Goal: Use online tool/utility: Use online tool/utility

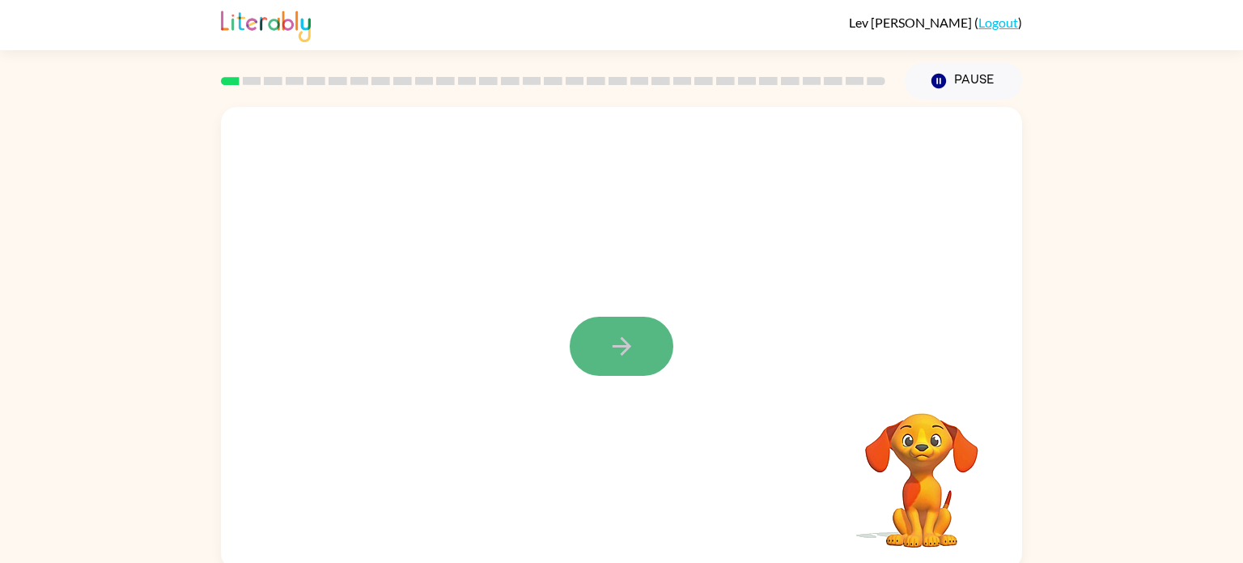
click at [606, 348] on button "button" at bounding box center [622, 345] width 104 height 59
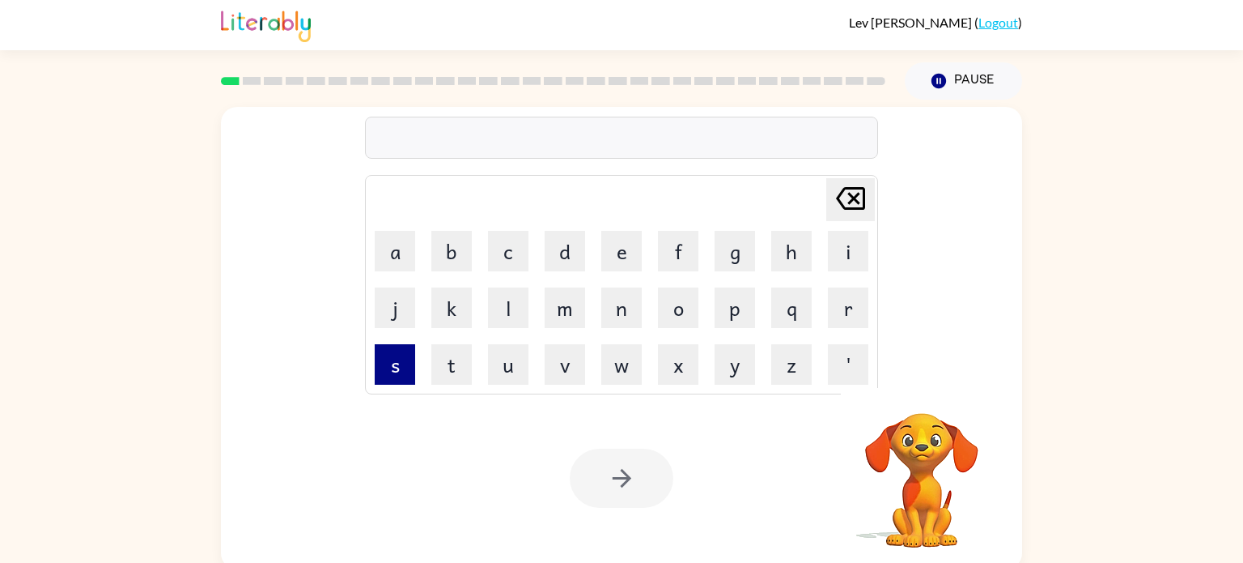
click at [398, 375] on button "s" at bounding box center [395, 364] width 40 height 40
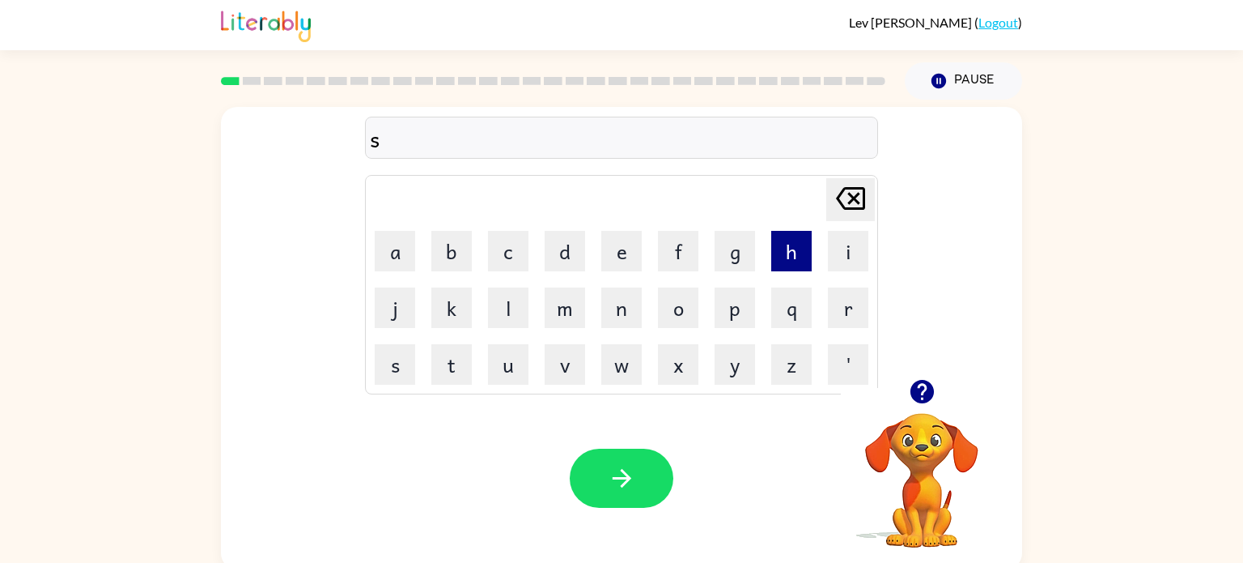
click at [778, 260] on button "h" at bounding box center [791, 251] width 40 height 40
click at [518, 360] on button "u" at bounding box center [508, 364] width 40 height 40
click at [424, 369] on td "t" at bounding box center [451, 364] width 55 height 55
click at [401, 371] on button "s" at bounding box center [395, 364] width 40 height 40
click at [796, 253] on button "h" at bounding box center [791, 251] width 40 height 40
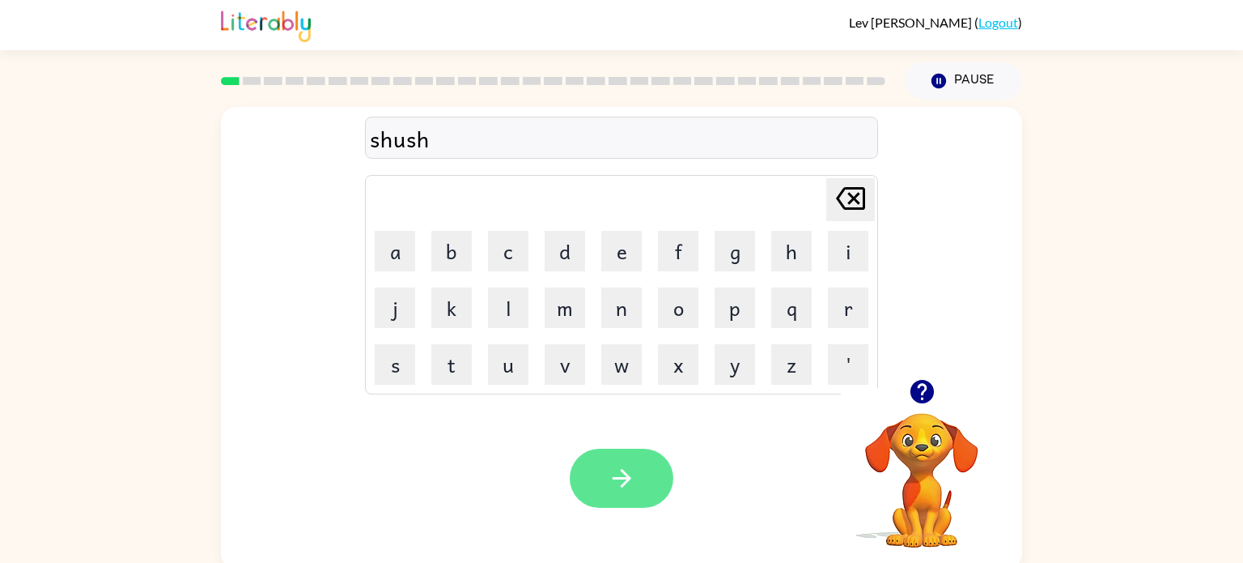
click at [619, 475] on icon "button" at bounding box center [622, 478] width 28 height 28
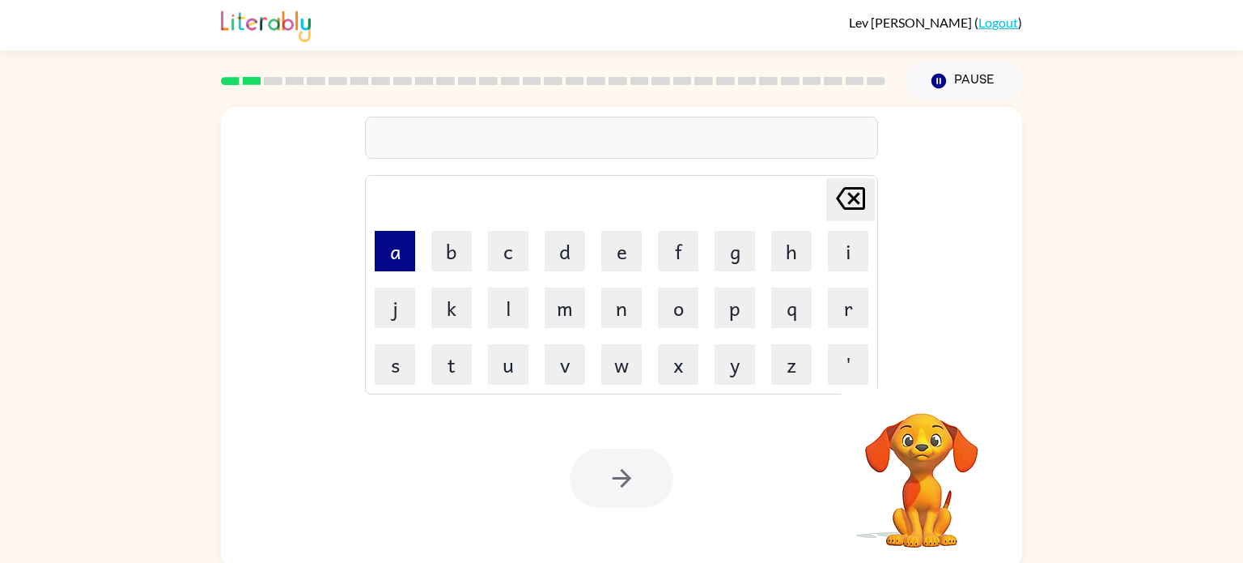
click at [410, 261] on button "a" at bounding box center [395, 251] width 40 height 40
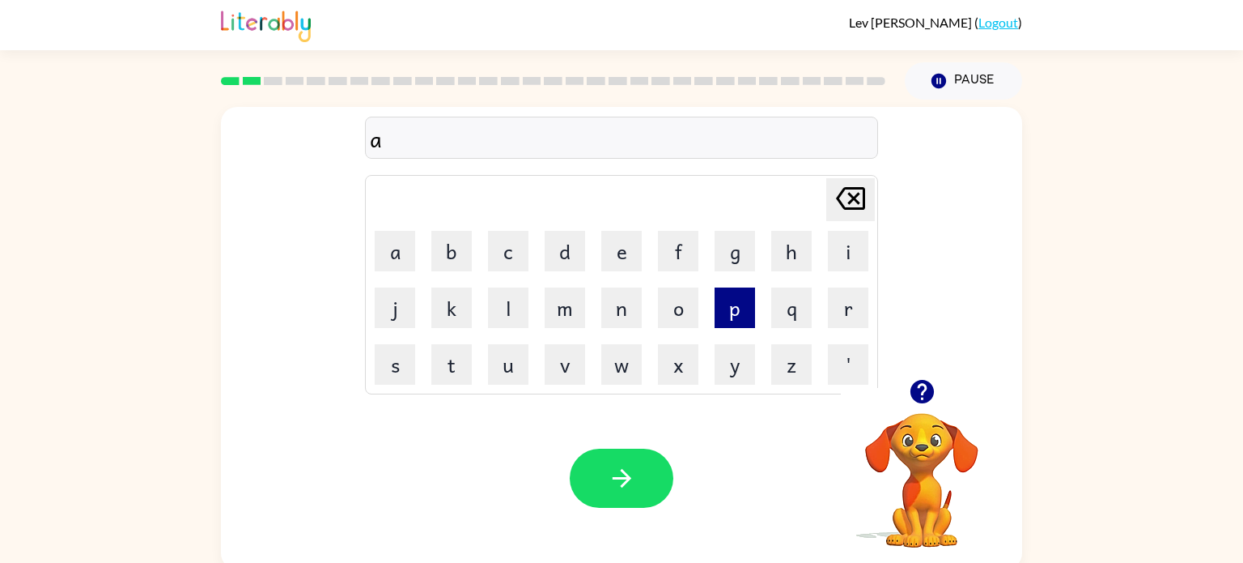
click at [733, 319] on button "p" at bounding box center [735, 307] width 40 height 40
click at [857, 243] on button "i" at bounding box center [848, 251] width 40 height 40
click at [605, 247] on button "e" at bounding box center [621, 251] width 40 height 40
click at [834, 298] on button "r" at bounding box center [848, 307] width 40 height 40
click at [838, 248] on button "i" at bounding box center [848, 251] width 40 height 40
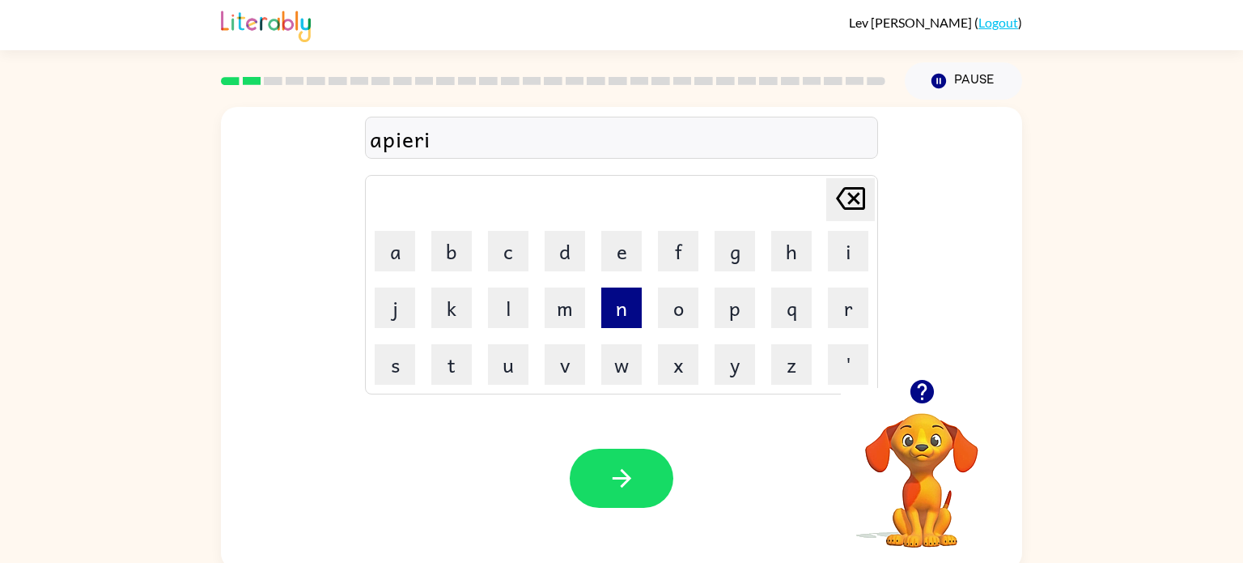
click at [622, 313] on button "n" at bounding box center [621, 307] width 40 height 40
click at [491, 262] on button "c" at bounding box center [508, 251] width 40 height 40
click at [624, 243] on button "e" at bounding box center [621, 251] width 40 height 40
click at [386, 370] on button "s" at bounding box center [395, 364] width 40 height 40
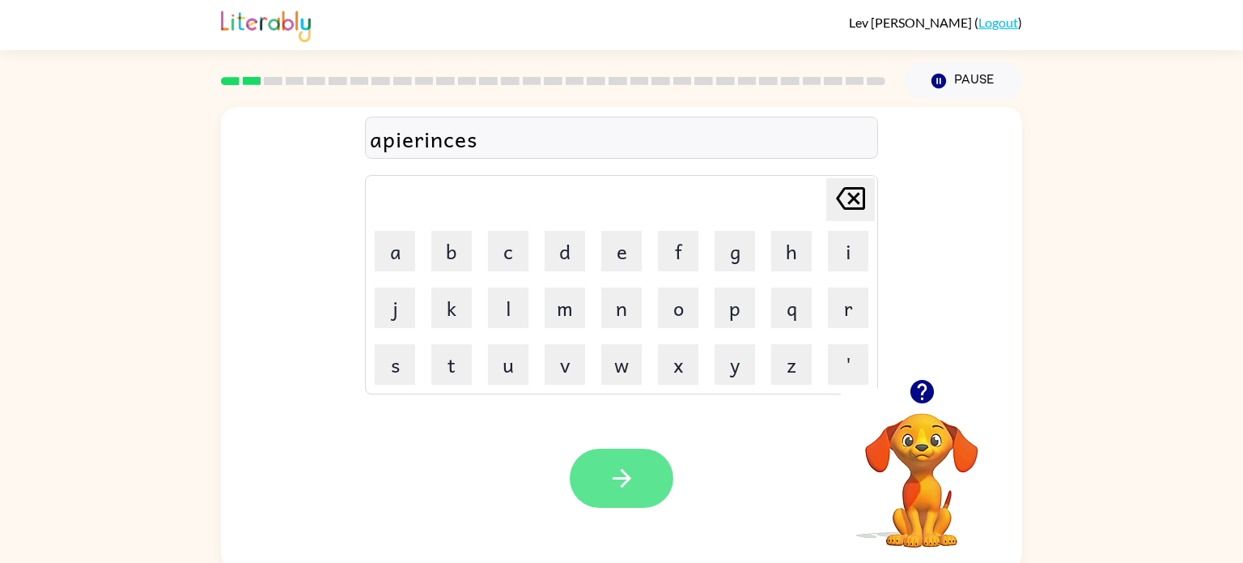
click at [615, 472] on icon "button" at bounding box center [622, 478] width 28 height 28
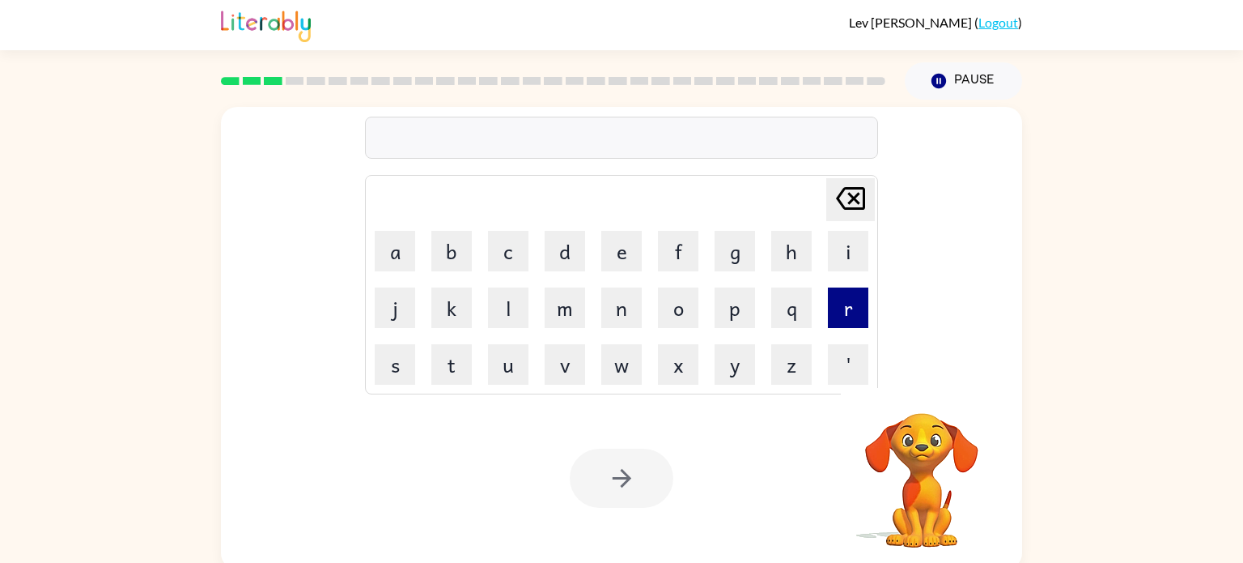
click at [832, 305] on button "r" at bounding box center [848, 307] width 40 height 40
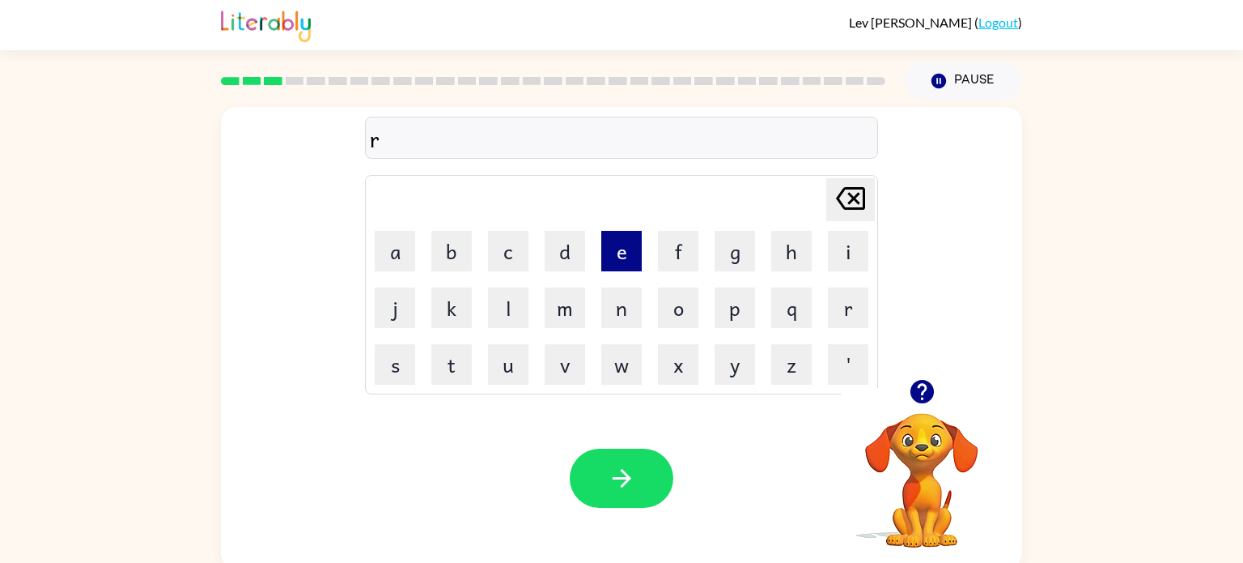
click at [604, 258] on button "e" at bounding box center [621, 251] width 40 height 40
click at [386, 260] on button "a" at bounding box center [395, 251] width 40 height 40
click at [495, 313] on button "l" at bounding box center [508, 307] width 40 height 40
click at [401, 240] on button "a" at bounding box center [395, 251] width 40 height 40
click at [497, 308] on button "l" at bounding box center [508, 307] width 40 height 40
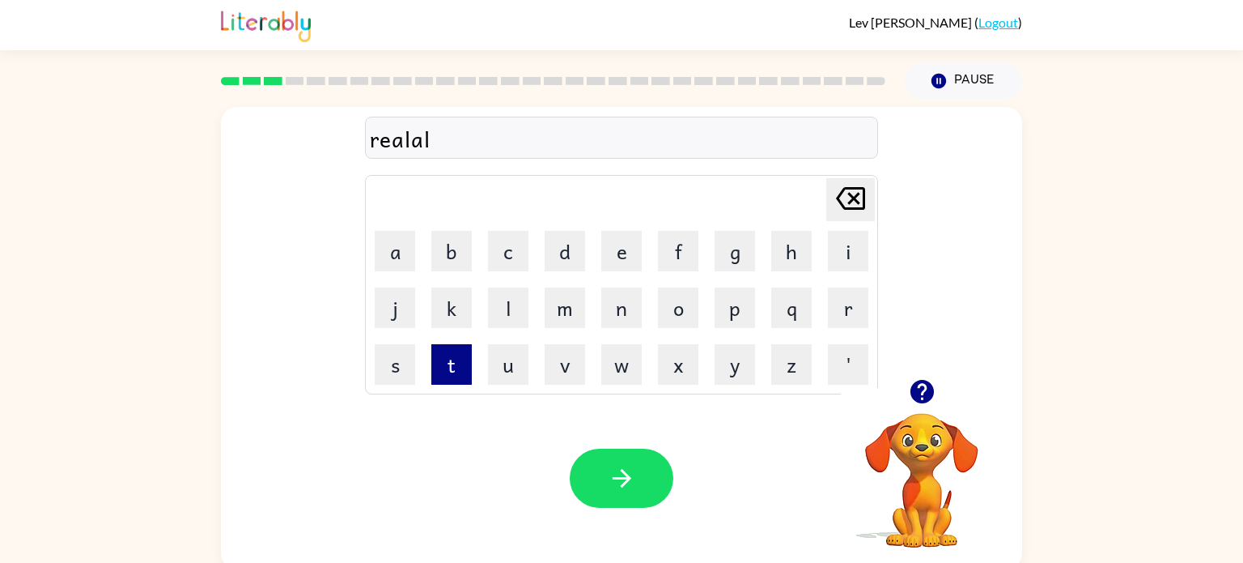
click at [444, 348] on button "t" at bounding box center [451, 364] width 40 height 40
click at [720, 373] on button "y" at bounding box center [735, 364] width 40 height 40
click at [610, 470] on icon "button" at bounding box center [622, 478] width 28 height 28
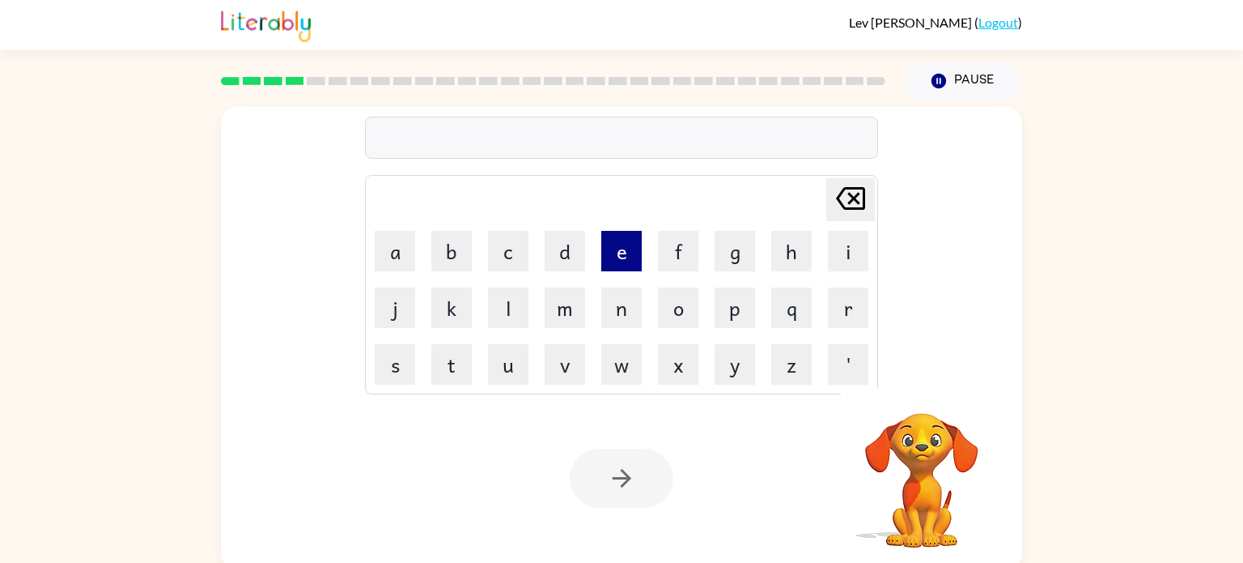
click at [615, 265] on button "e" at bounding box center [621, 251] width 40 height 40
click at [518, 307] on button "l" at bounding box center [508, 307] width 40 height 40
click at [855, 258] on button "i" at bounding box center [848, 251] width 40 height 40
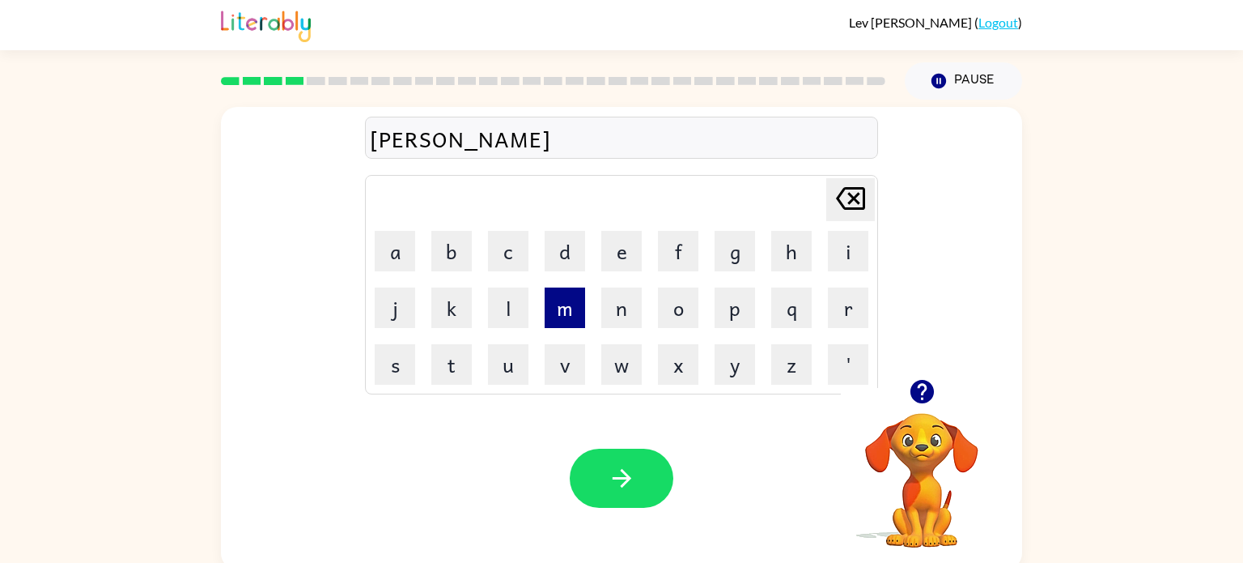
click at [572, 298] on button "m" at bounding box center [565, 307] width 40 height 40
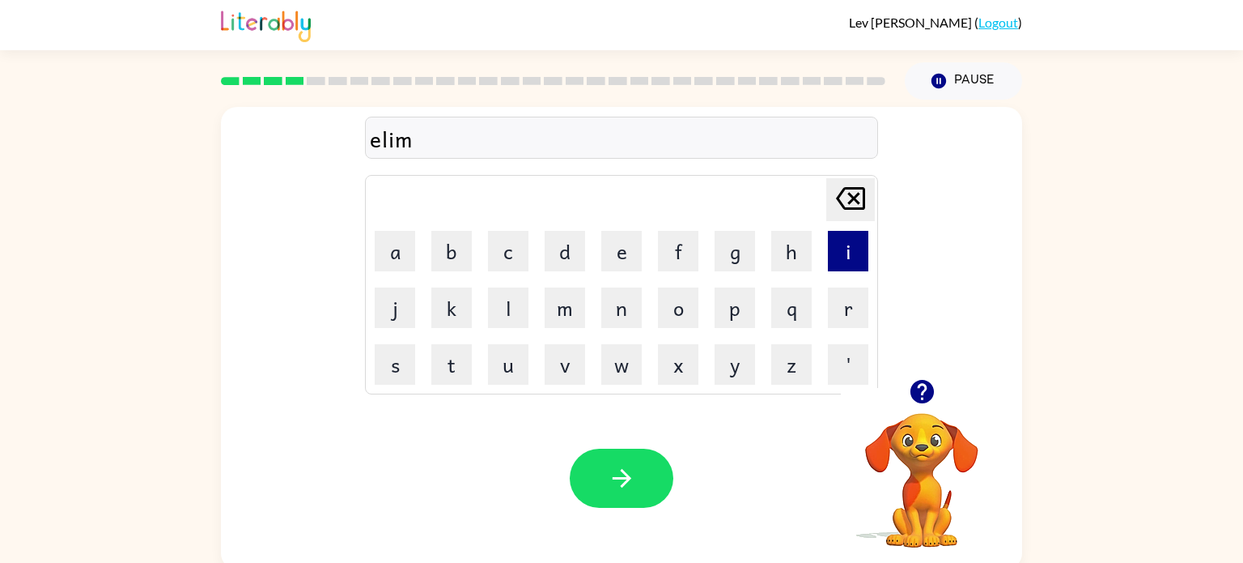
click at [852, 261] on button "i" at bounding box center [848, 251] width 40 height 40
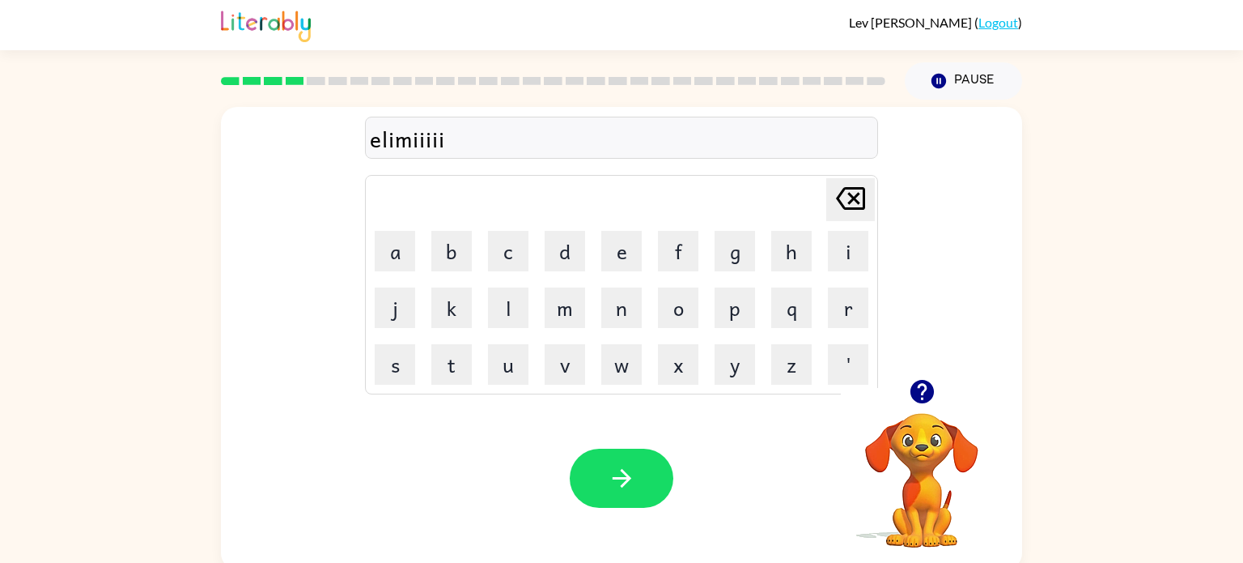
click at [850, 197] on icon at bounding box center [850, 198] width 29 height 23
click at [849, 198] on icon "[PERSON_NAME] last character input" at bounding box center [850, 198] width 39 height 39
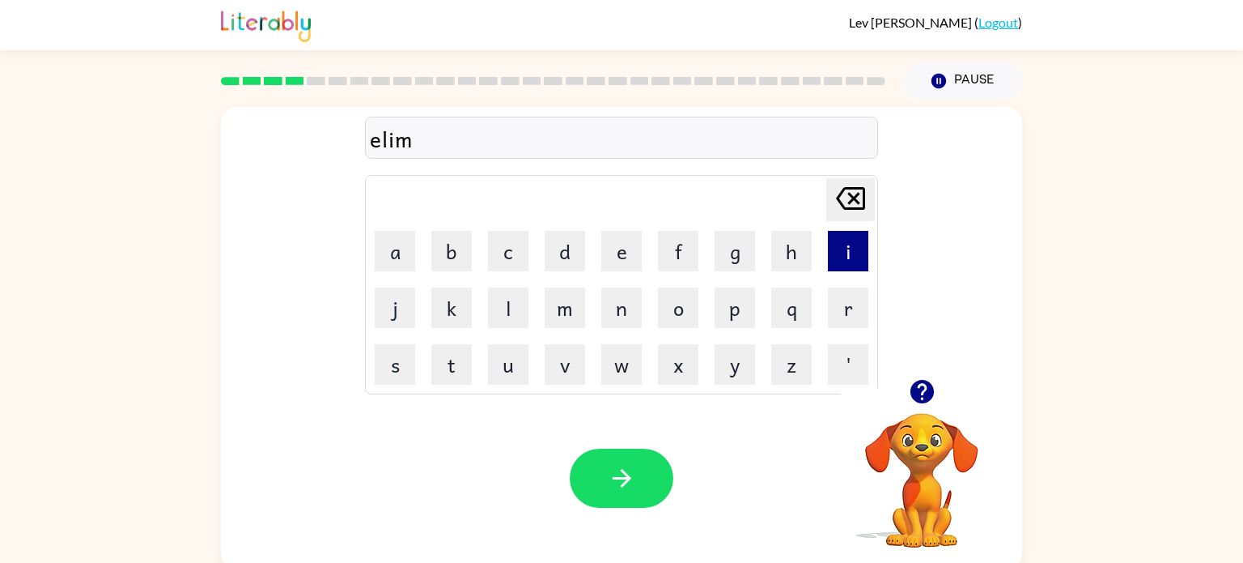
click at [847, 256] on button "i" at bounding box center [848, 251] width 40 height 40
click at [630, 308] on button "n" at bounding box center [621, 307] width 40 height 40
click at [397, 255] on button "a" at bounding box center [395, 251] width 40 height 40
click at [462, 350] on button "t" at bounding box center [451, 364] width 40 height 40
click at [621, 240] on button "e" at bounding box center [621, 251] width 40 height 40
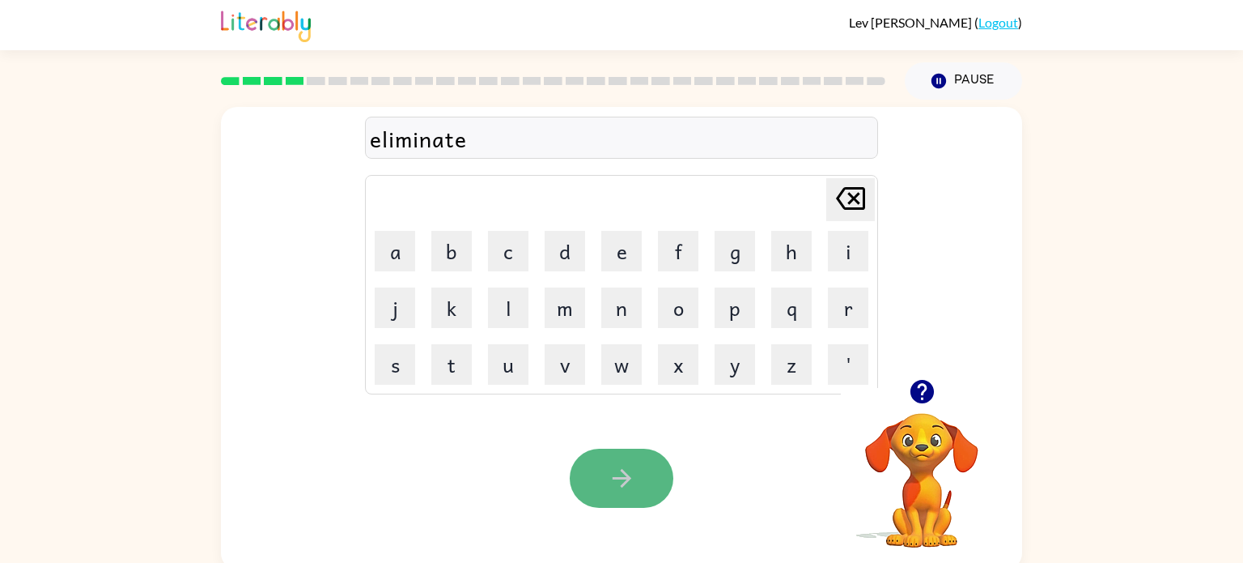
click at [613, 464] on icon "button" at bounding box center [622, 478] width 28 height 28
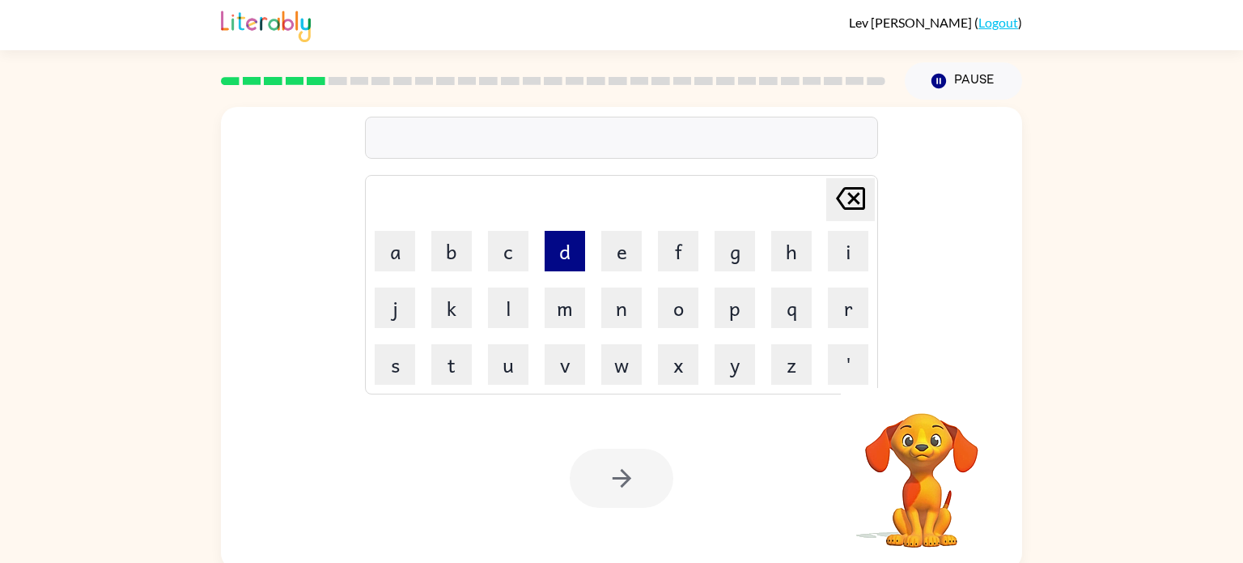
click at [560, 266] on button "d" at bounding box center [565, 251] width 40 height 40
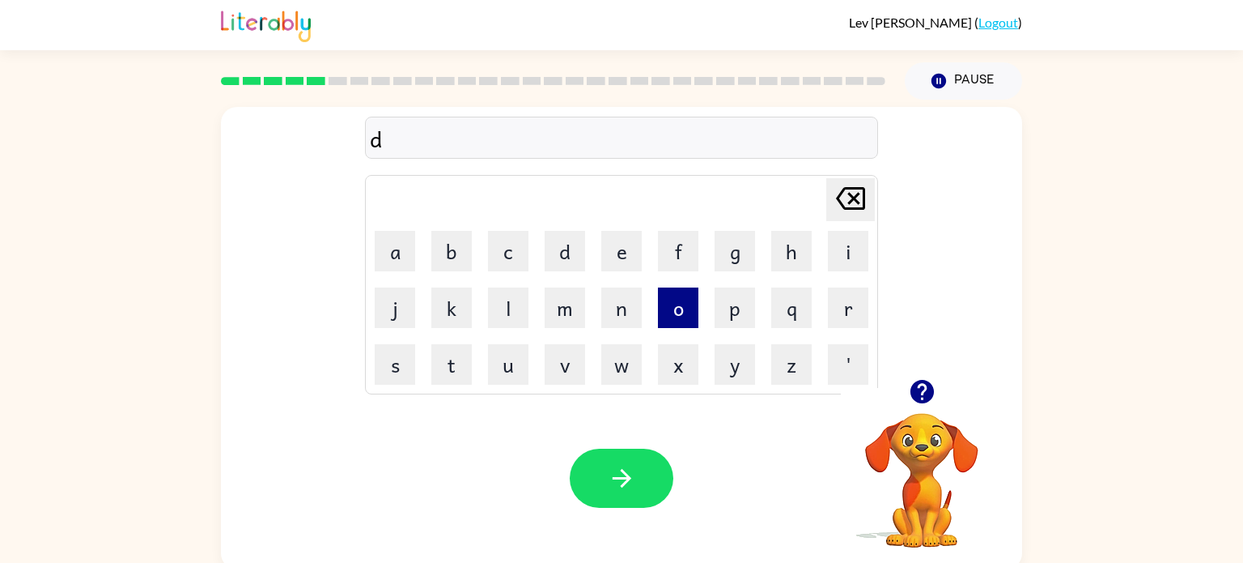
click at [673, 312] on button "o" at bounding box center [678, 307] width 40 height 40
click at [516, 359] on button "u" at bounding box center [508, 364] width 40 height 40
click at [716, 315] on button "p" at bounding box center [735, 307] width 40 height 40
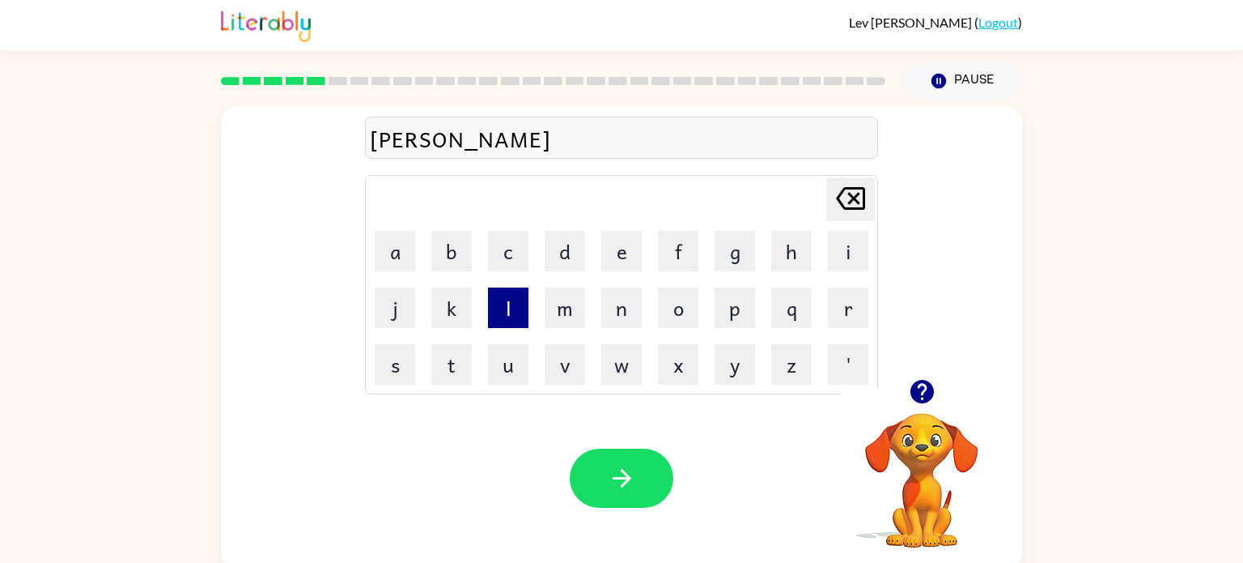
click at [520, 304] on button "l" at bounding box center [508, 307] width 40 height 40
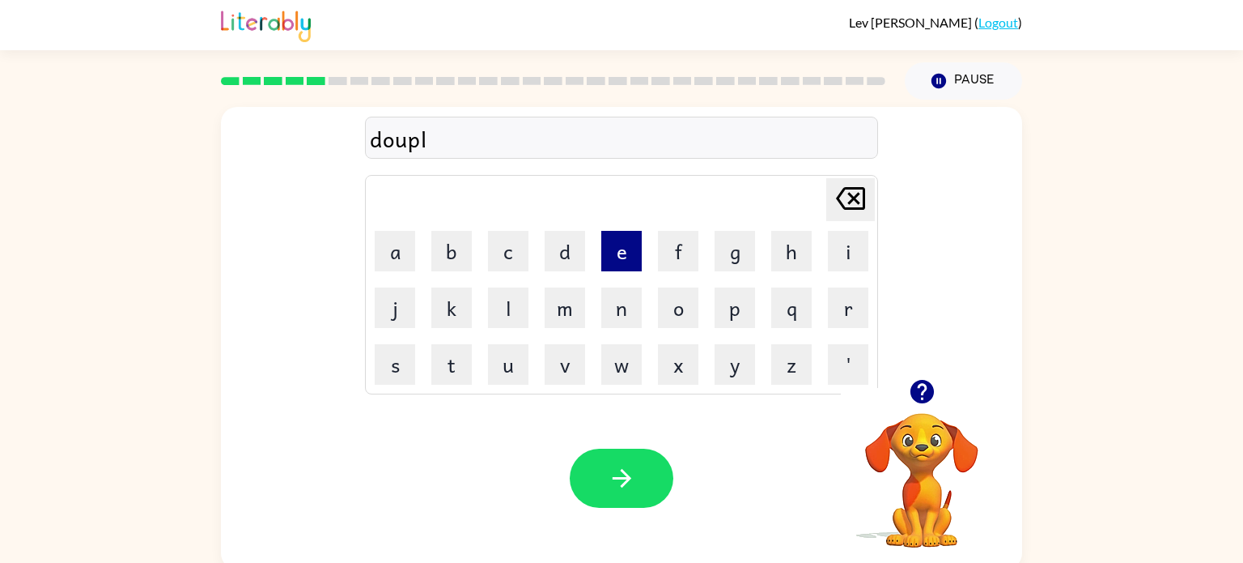
click at [622, 253] on button "e" at bounding box center [621, 251] width 40 height 40
click at [503, 265] on button "c" at bounding box center [508, 251] width 40 height 40
click at [404, 261] on button "a" at bounding box center [395, 251] width 40 height 40
click at [458, 360] on button "t" at bounding box center [451, 364] width 40 height 40
click at [613, 263] on button "e" at bounding box center [621, 251] width 40 height 40
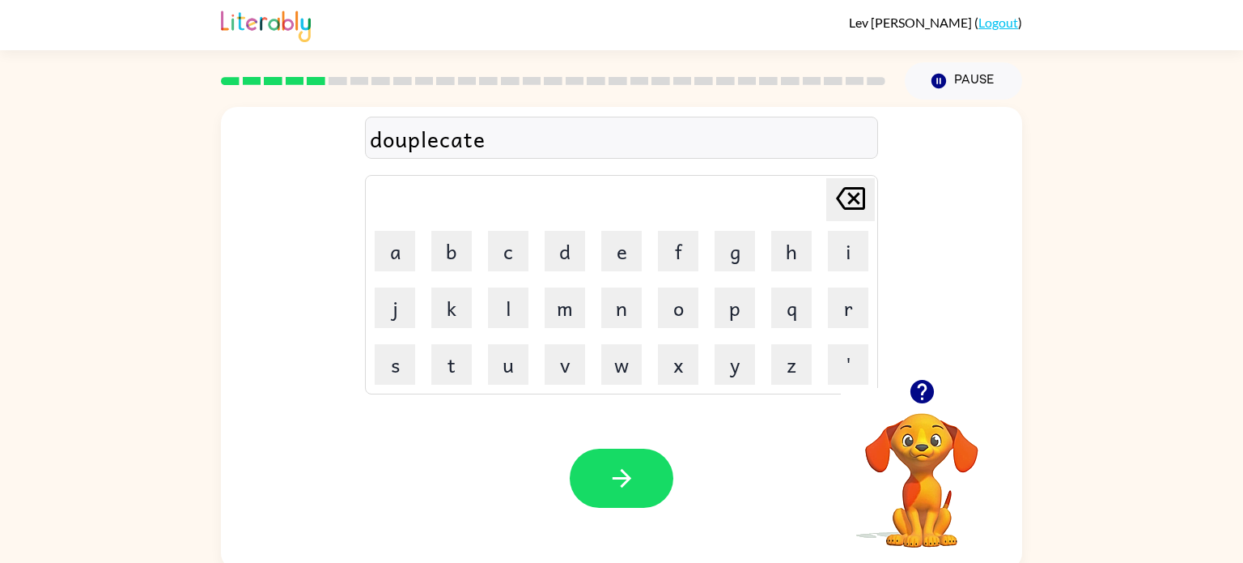
click at [614, 439] on div "Your browser must support playing .mp4 files to use Literably. Please try using…" at bounding box center [621, 478] width 801 height 182
click at [596, 485] on button "button" at bounding box center [622, 477] width 104 height 59
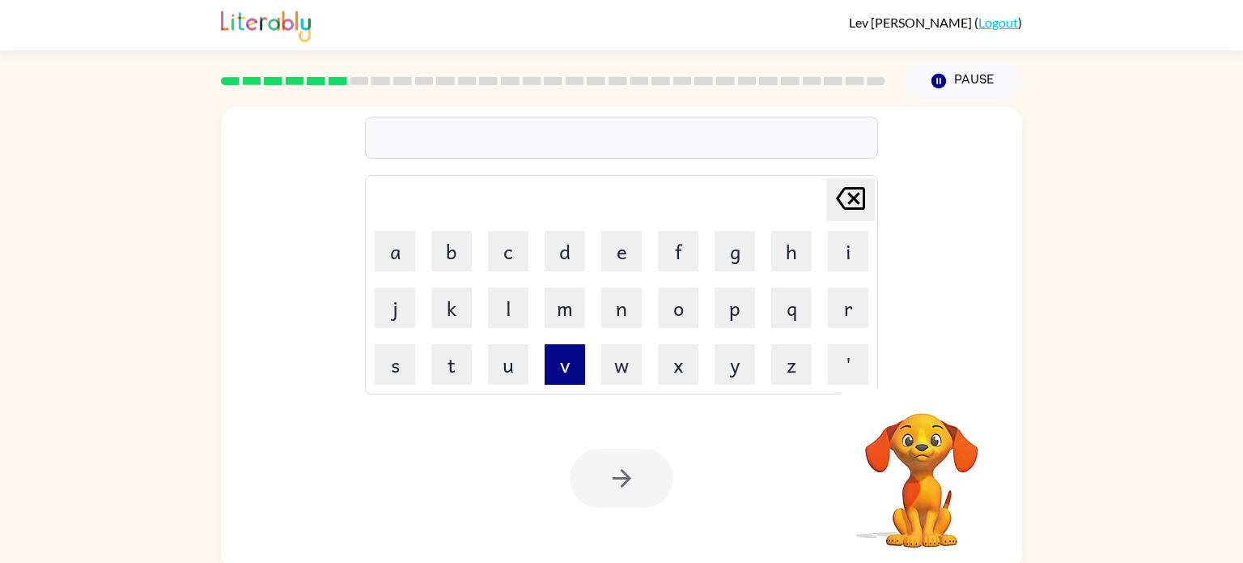
click at [565, 378] on button "v" at bounding box center [565, 364] width 40 height 40
click at [393, 270] on button "a" at bounding box center [395, 251] width 40 height 40
click at [511, 252] on button "c" at bounding box center [508, 251] width 40 height 40
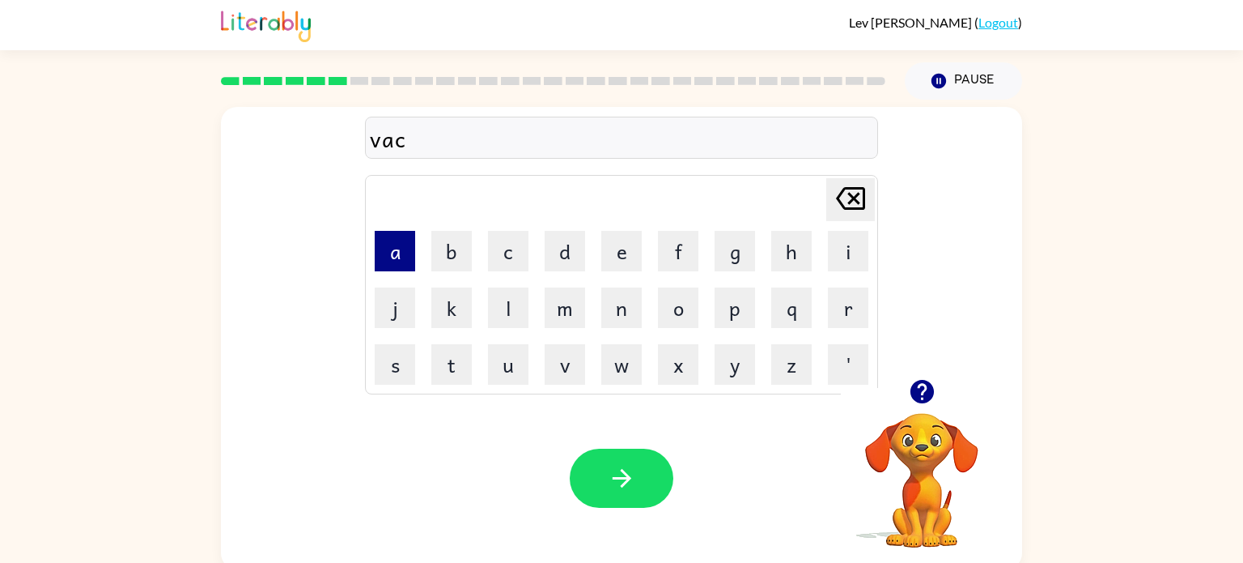
click at [397, 255] on button "a" at bounding box center [395, 251] width 40 height 40
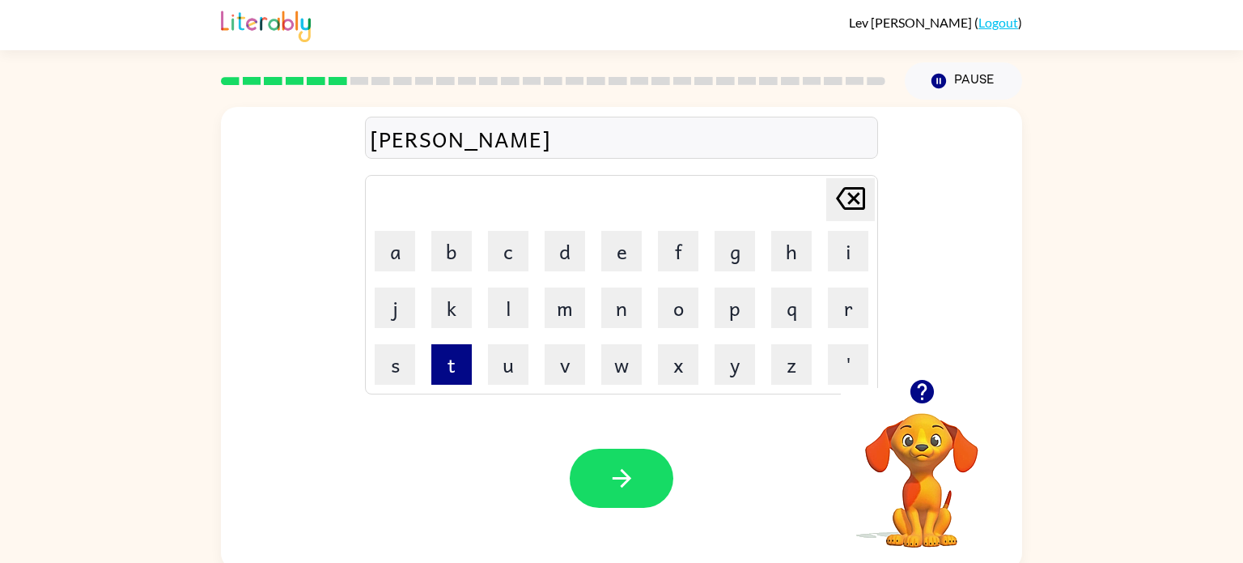
click at [451, 366] on button "t" at bounding box center [451, 364] width 40 height 40
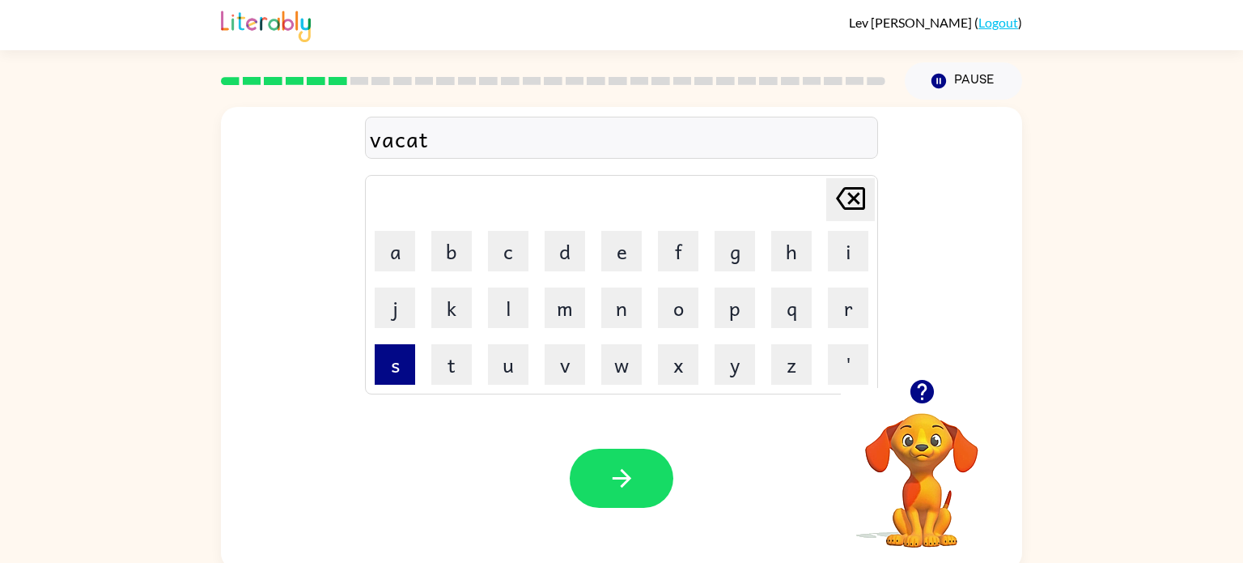
click at [384, 371] on button "s" at bounding box center [395, 364] width 40 height 40
click at [857, 202] on icon at bounding box center [850, 198] width 29 height 23
click at [839, 261] on button "i" at bounding box center [848, 251] width 40 height 40
click at [686, 312] on button "o" at bounding box center [678, 307] width 40 height 40
click at [613, 316] on button "n" at bounding box center [621, 307] width 40 height 40
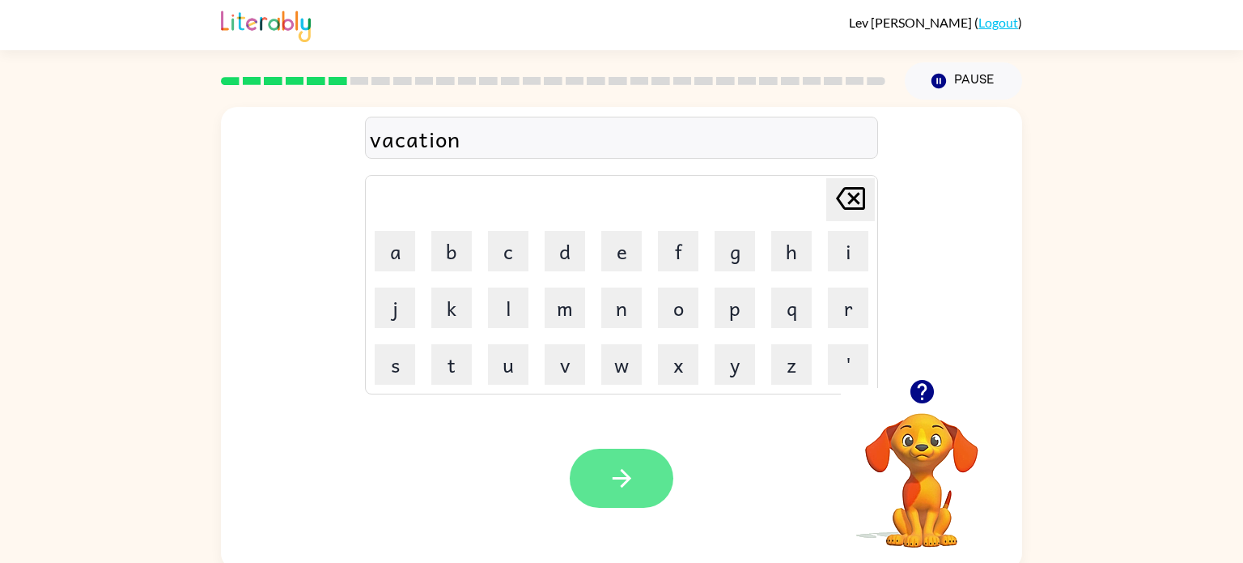
click at [622, 490] on icon "button" at bounding box center [622, 478] width 28 height 28
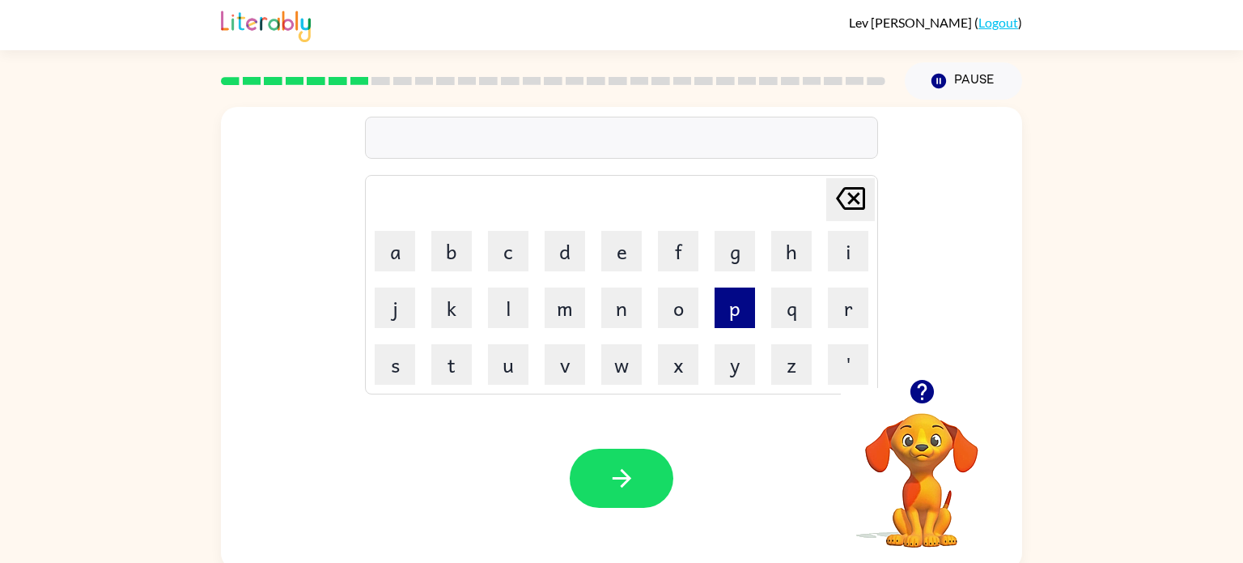
click at [741, 304] on button "p" at bounding box center [735, 307] width 40 height 40
click at [496, 366] on button "u" at bounding box center [508, 364] width 40 height 40
click at [461, 372] on button "t" at bounding box center [451, 364] width 40 height 40
click at [511, 292] on button "l" at bounding box center [508, 307] width 40 height 40
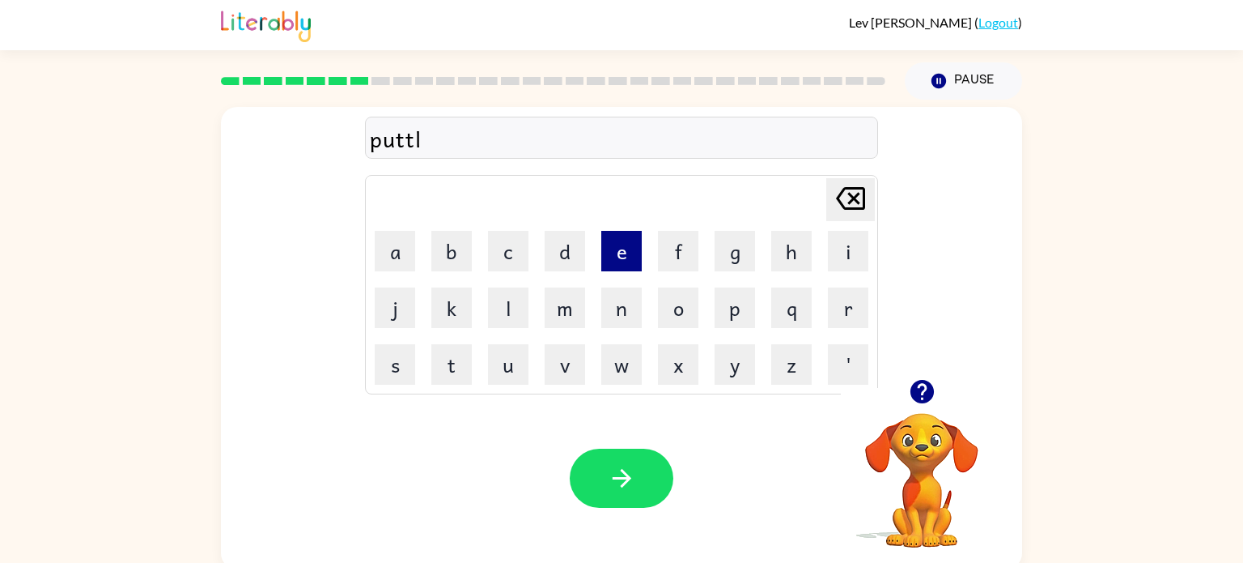
click at [622, 255] on button "e" at bounding box center [621, 251] width 40 height 40
click at [618, 498] on button "button" at bounding box center [622, 477] width 104 height 59
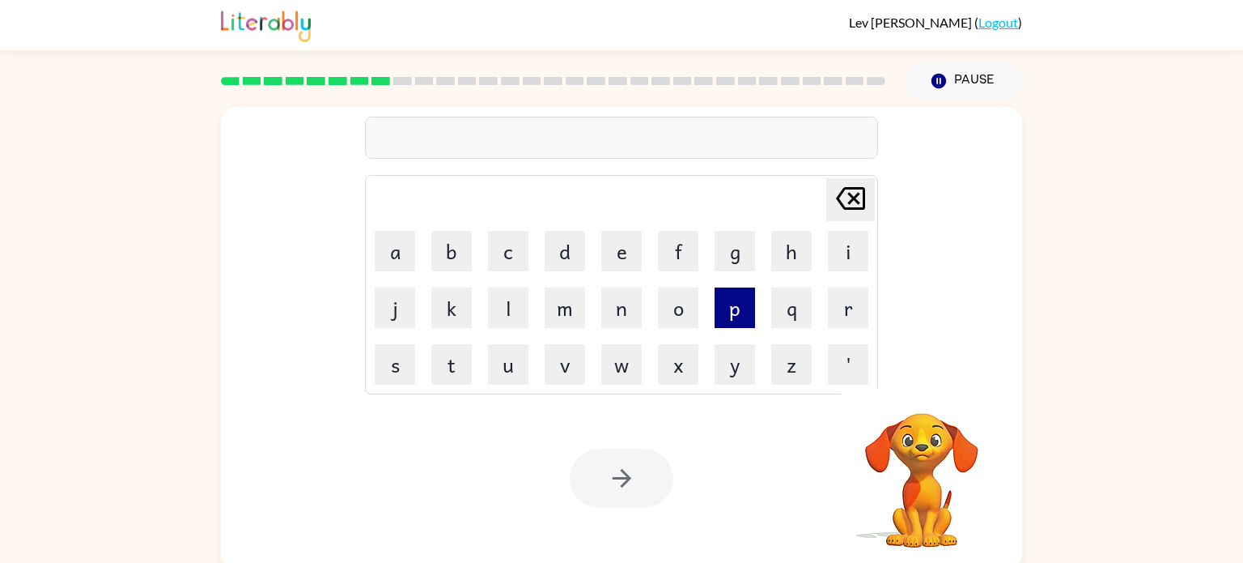
click at [720, 319] on button "p" at bounding box center [735, 307] width 40 height 40
click at [405, 252] on button "a" at bounding box center [395, 251] width 40 height 40
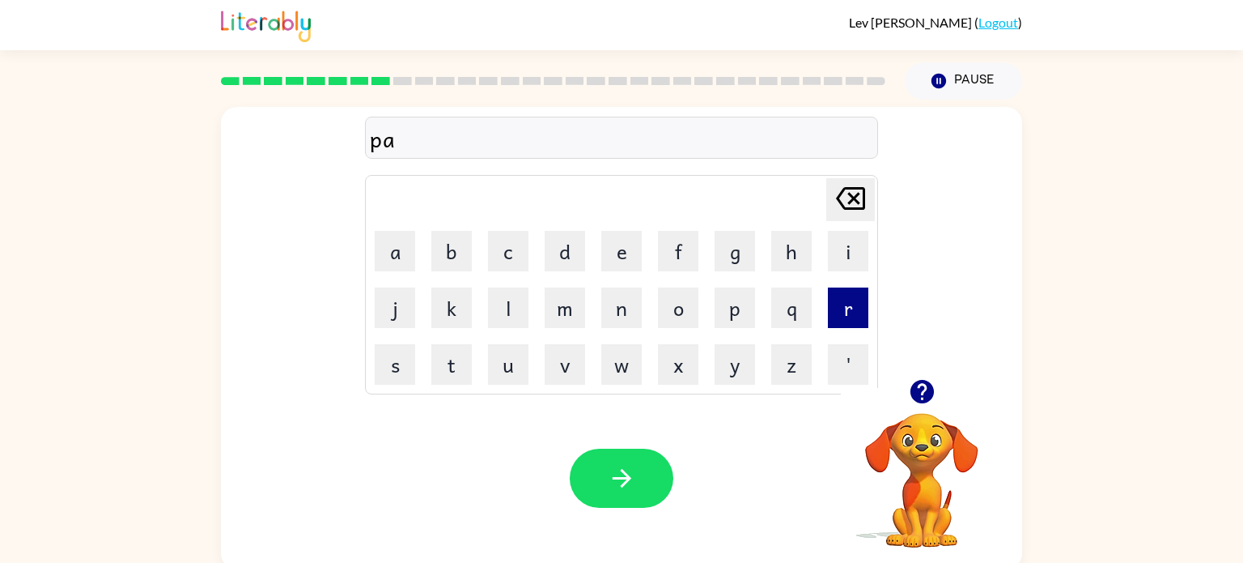
click at [832, 304] on button "r" at bounding box center [848, 307] width 40 height 40
click at [566, 261] on button "d" at bounding box center [565, 251] width 40 height 40
click at [828, 259] on button "i" at bounding box center [848, 251] width 40 height 40
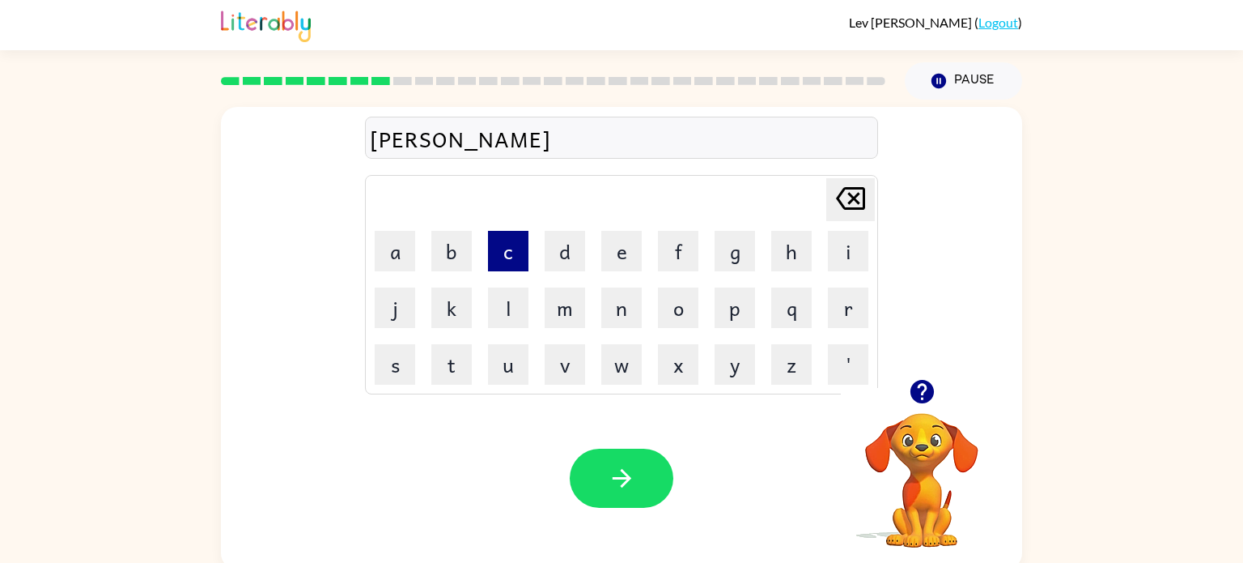
click at [518, 240] on button "c" at bounding box center [508, 251] width 40 height 40
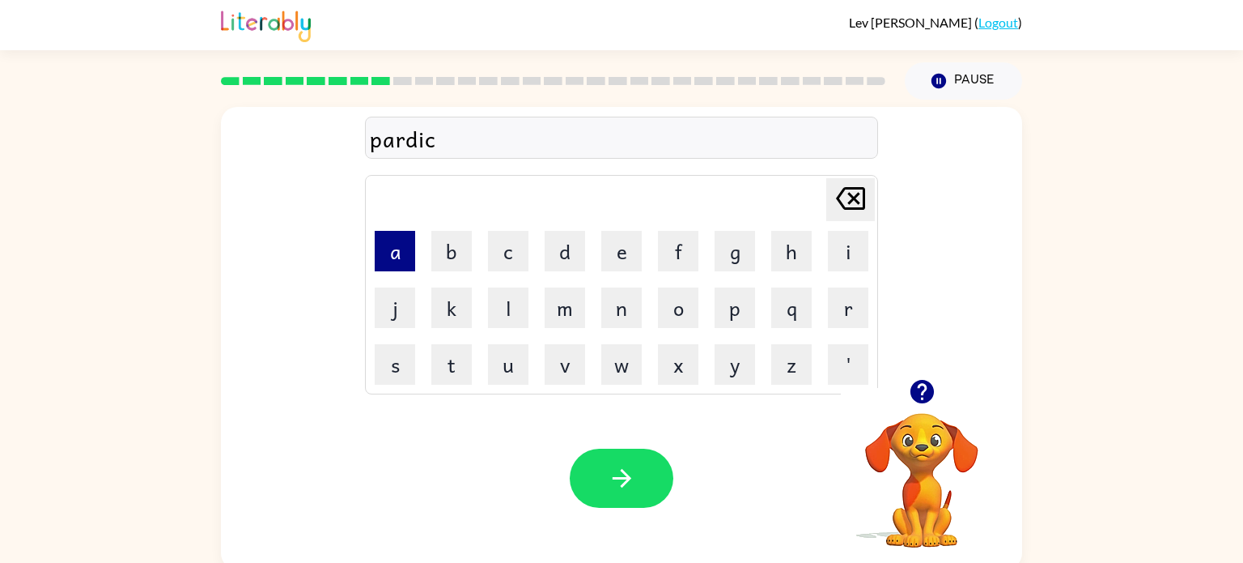
click at [389, 257] on button "a" at bounding box center [395, 251] width 40 height 40
click at [507, 319] on button "l" at bounding box center [508, 307] width 40 height 40
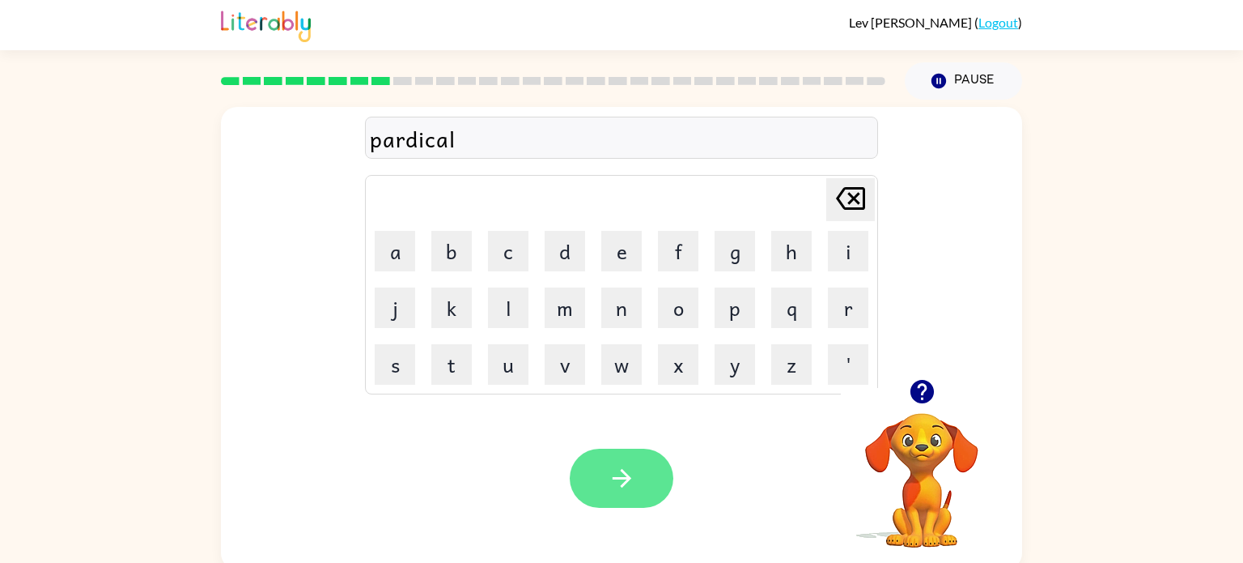
click at [645, 479] on button "button" at bounding box center [622, 477] width 104 height 59
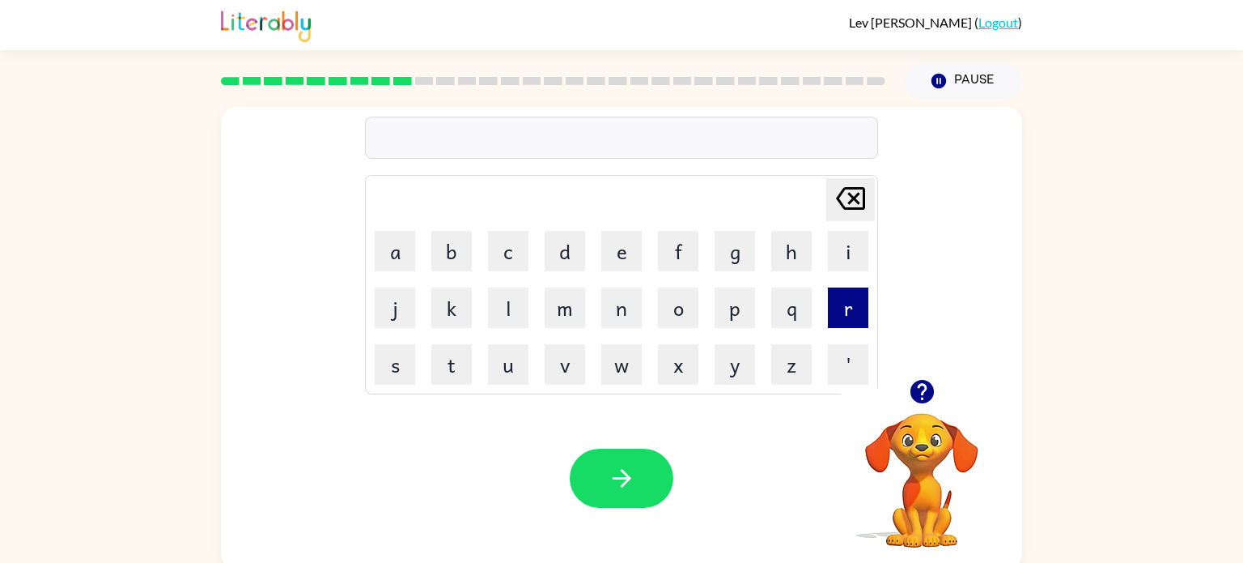
click at [828, 301] on button "r" at bounding box center [848, 307] width 40 height 40
click at [610, 249] on button "e" at bounding box center [621, 251] width 40 height 40
click at [523, 257] on button "c" at bounding box center [508, 251] width 40 height 40
click at [380, 272] on td "a" at bounding box center [394, 250] width 55 height 55
click at [388, 261] on button "a" at bounding box center [395, 251] width 40 height 40
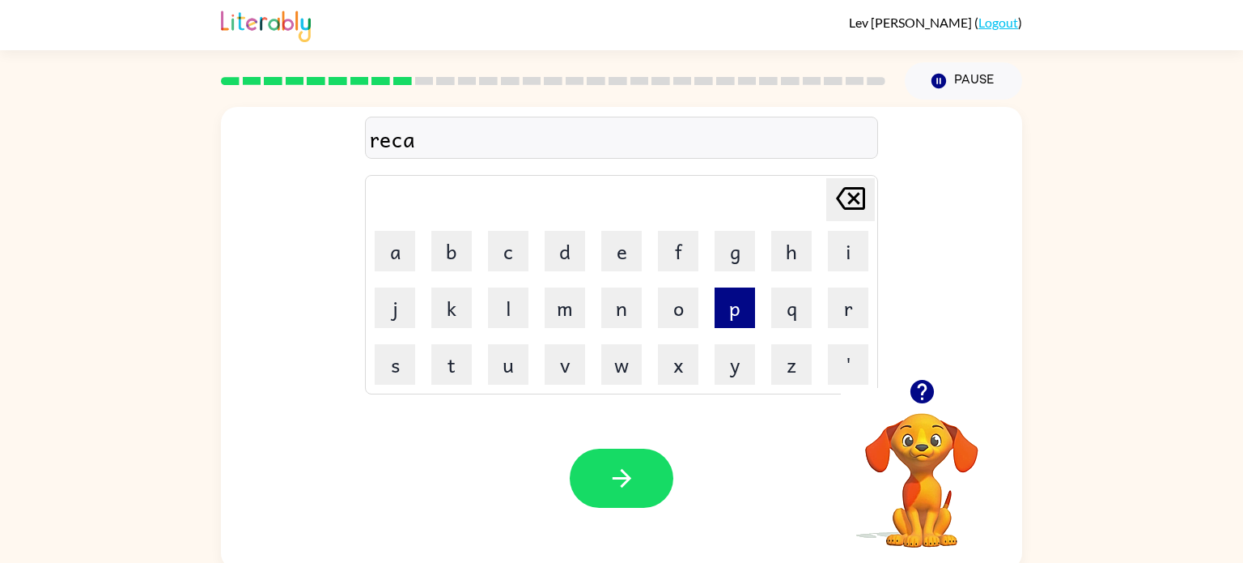
click at [719, 304] on button "p" at bounding box center [735, 307] width 40 height 40
click at [448, 367] on button "t" at bounding box center [451, 364] width 40 height 40
click at [618, 261] on button "e" at bounding box center [621, 251] width 40 height 40
click at [830, 300] on button "r" at bounding box center [848, 307] width 40 height 40
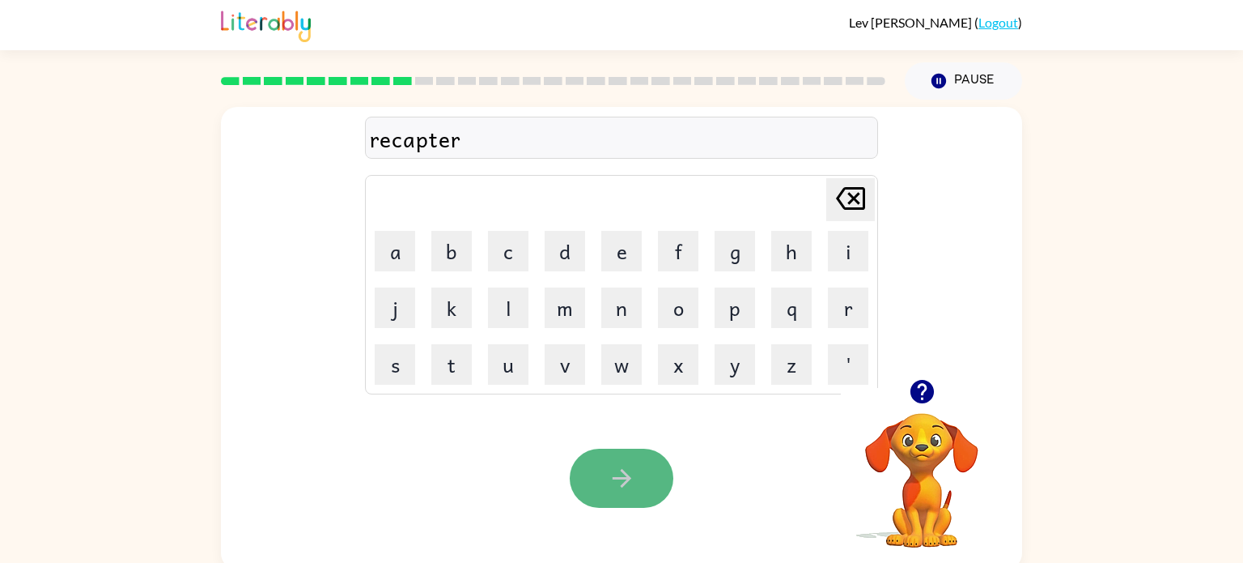
click at [609, 495] on button "button" at bounding box center [622, 477] width 104 height 59
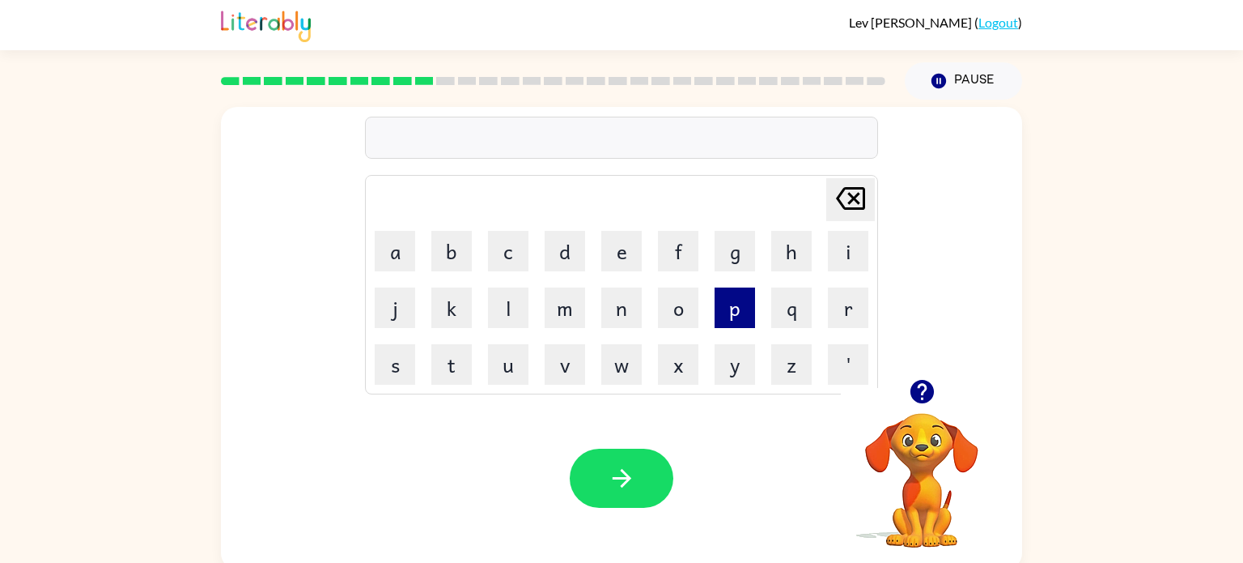
click at [729, 308] on button "p" at bounding box center [735, 307] width 40 height 40
click at [848, 311] on button "r" at bounding box center [848, 307] width 40 height 40
click at [631, 264] on button "e" at bounding box center [621, 251] width 40 height 40
click at [398, 380] on button "s" at bounding box center [395, 364] width 40 height 40
click at [496, 252] on button "c" at bounding box center [508, 251] width 40 height 40
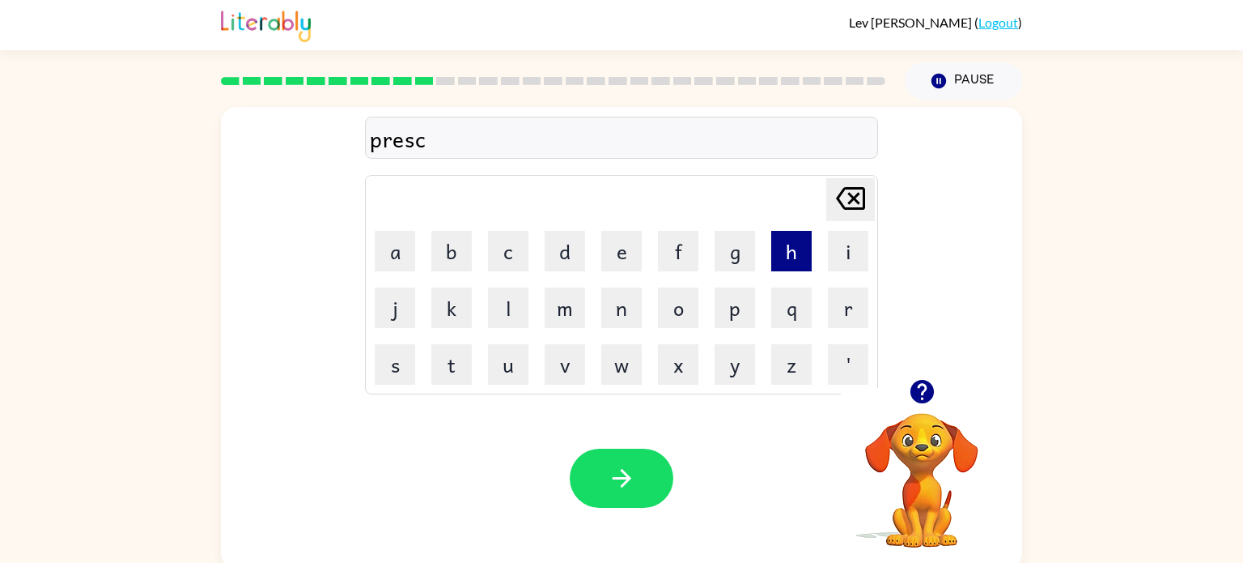
click at [779, 250] on button "h" at bounding box center [791, 251] width 40 height 40
click at [674, 308] on button "o" at bounding box center [678, 307] width 40 height 40
click at [674, 309] on button "o" at bounding box center [678, 307] width 40 height 40
click at [502, 304] on button "l" at bounding box center [508, 307] width 40 height 40
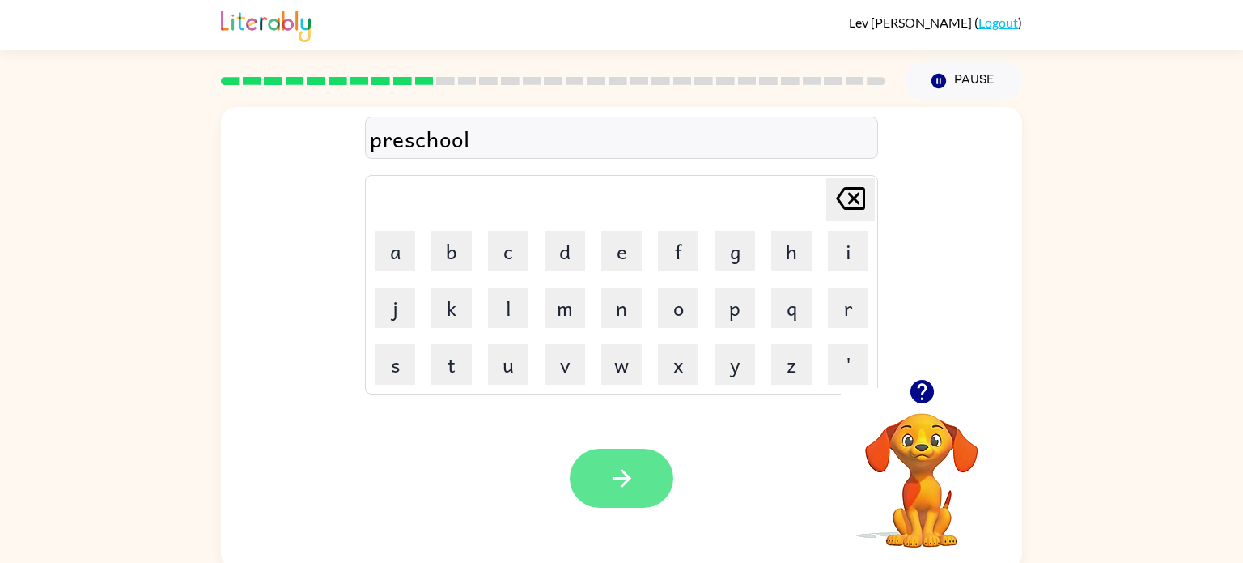
click at [617, 469] on icon "button" at bounding box center [622, 478] width 28 height 28
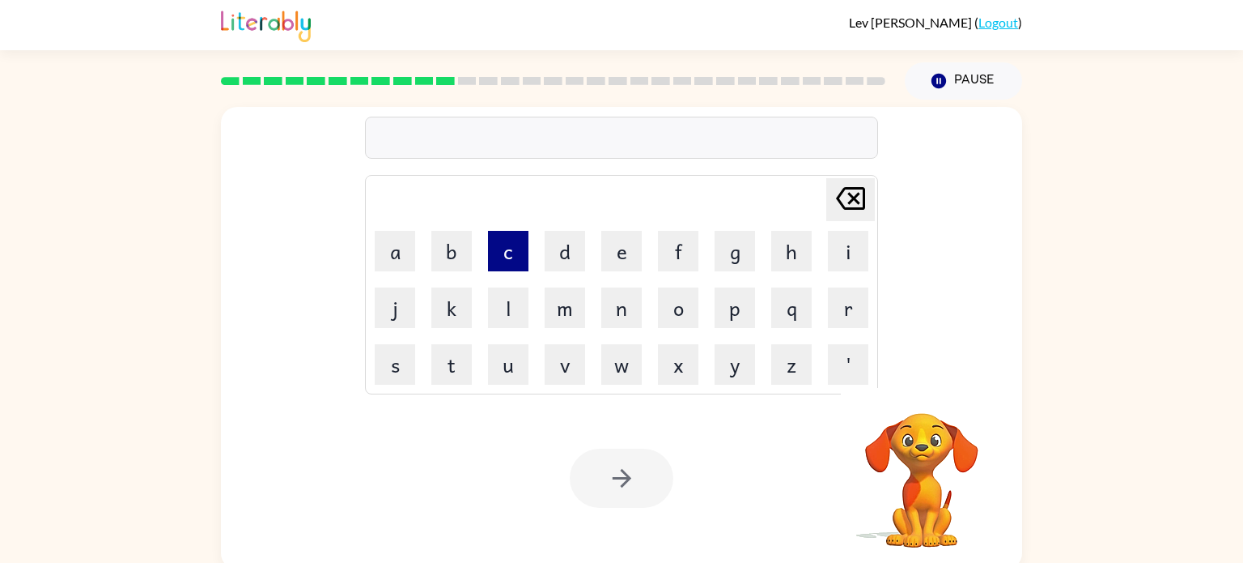
click at [516, 249] on button "c" at bounding box center [508, 251] width 40 height 40
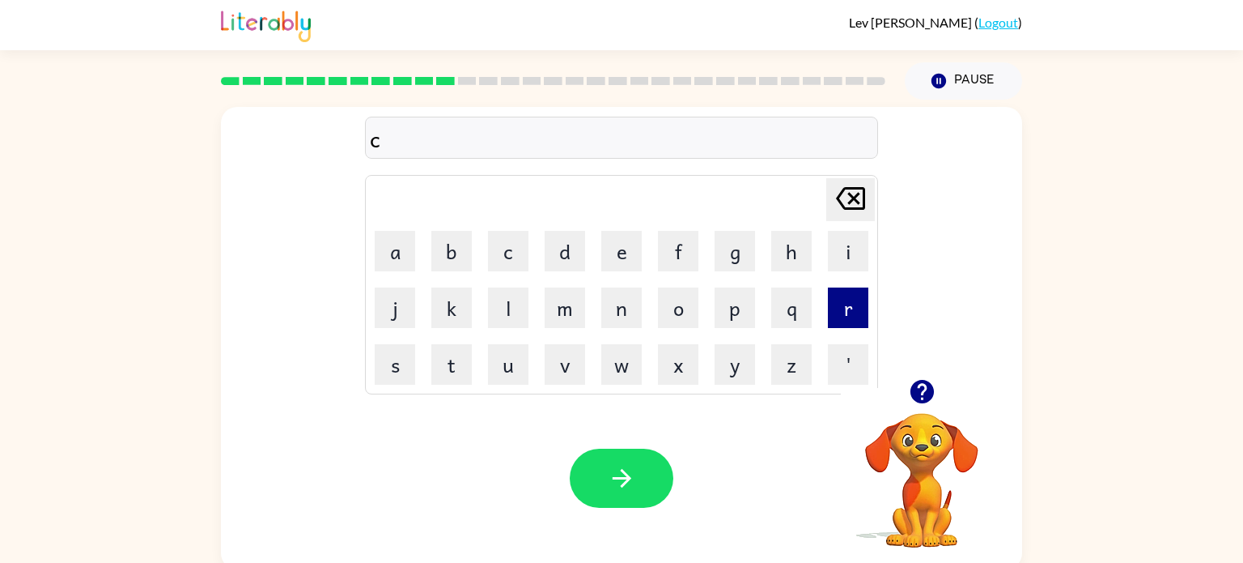
click at [843, 317] on button "r" at bounding box center [848, 307] width 40 height 40
click at [379, 255] on button "a" at bounding box center [395, 251] width 40 height 40
click at [543, 352] on td "v" at bounding box center [564, 364] width 55 height 55
click at [555, 372] on button "v" at bounding box center [565, 364] width 40 height 40
click at [621, 253] on button "e" at bounding box center [621, 251] width 40 height 40
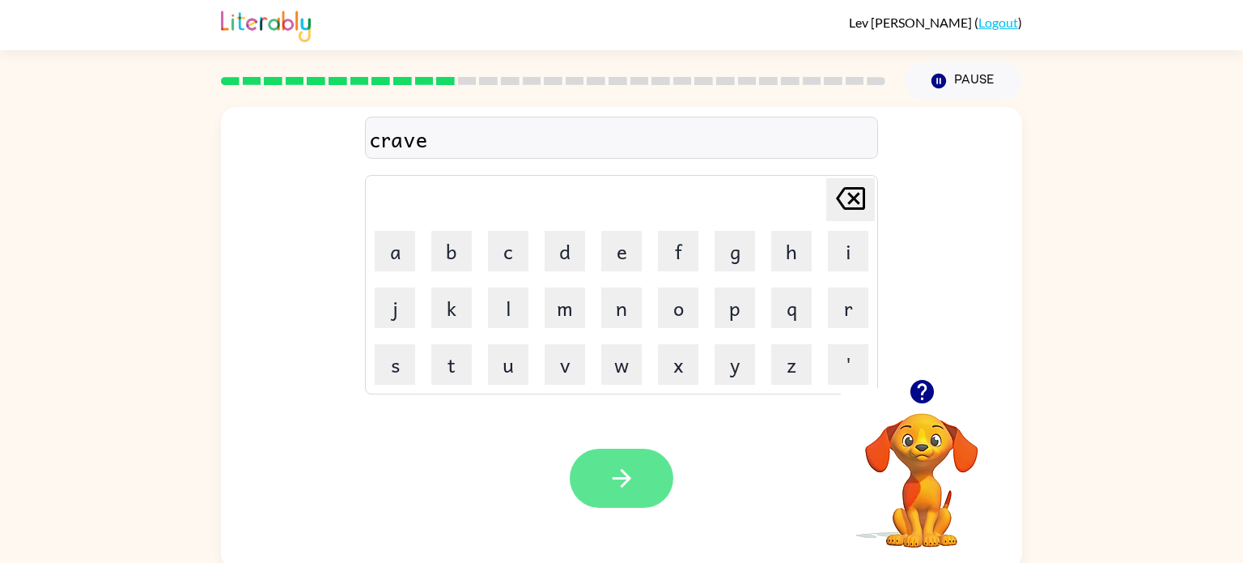
click at [613, 476] on icon "button" at bounding box center [622, 478] width 28 height 28
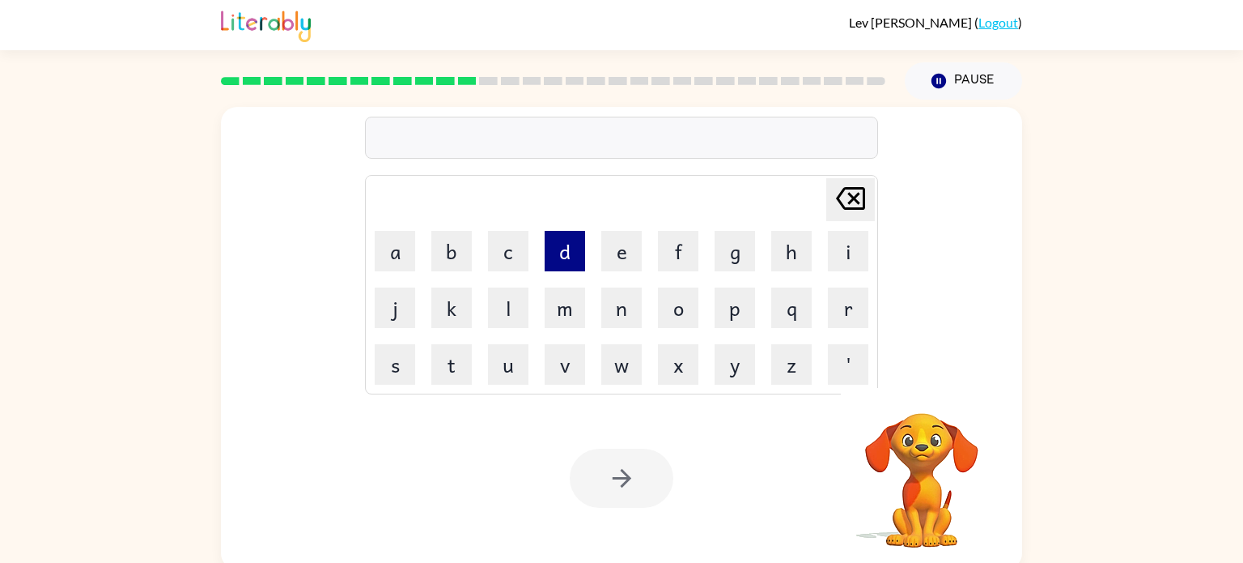
click at [565, 248] on button "d" at bounding box center [565, 251] width 40 height 40
click at [857, 253] on button "i" at bounding box center [848, 251] width 40 height 40
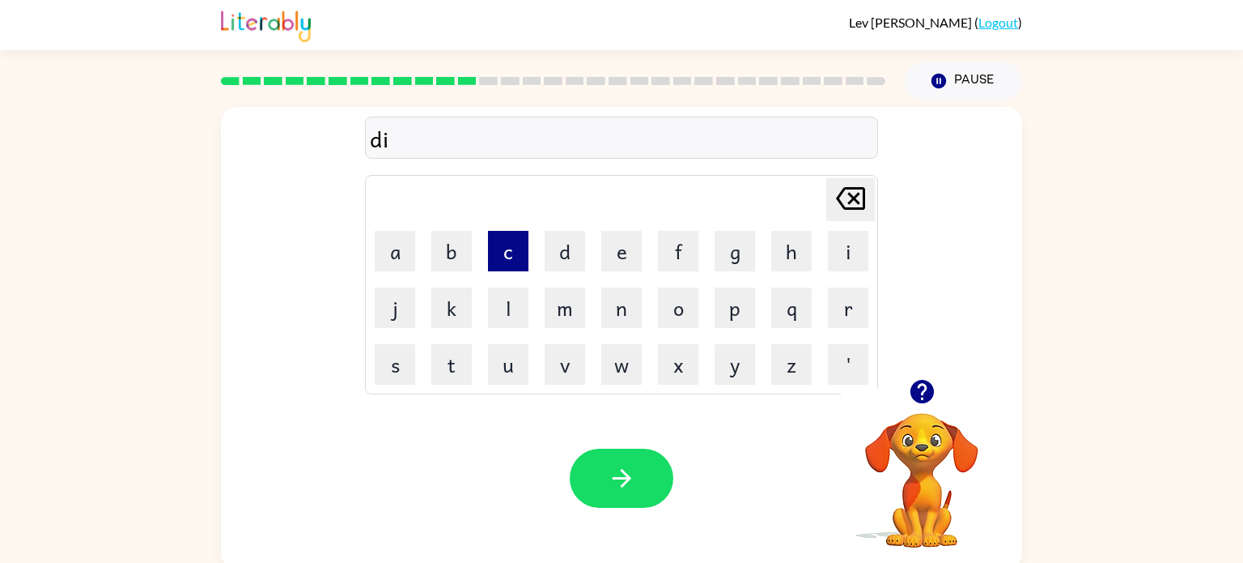
click at [516, 248] on button "c" at bounding box center [508, 251] width 40 height 40
click at [440, 379] on button "t" at bounding box center [451, 364] width 40 height 40
click at [395, 253] on button "a" at bounding box center [395, 251] width 40 height 40
click at [460, 365] on button "t" at bounding box center [451, 364] width 40 height 40
click at [610, 253] on button "e" at bounding box center [621, 251] width 40 height 40
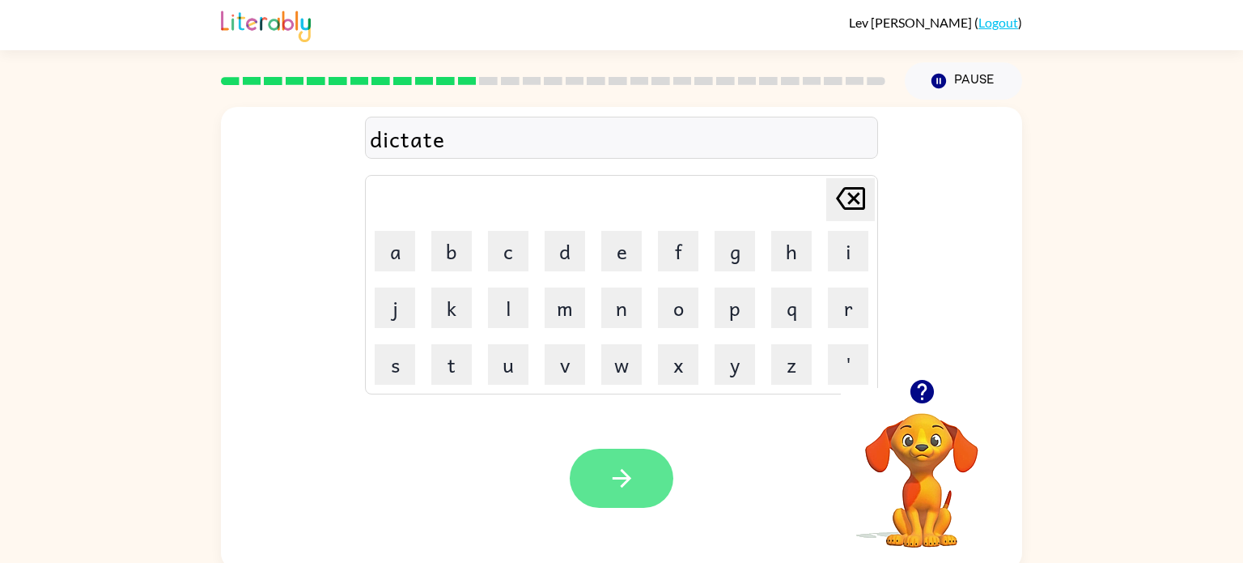
click at [642, 474] on button "button" at bounding box center [622, 477] width 104 height 59
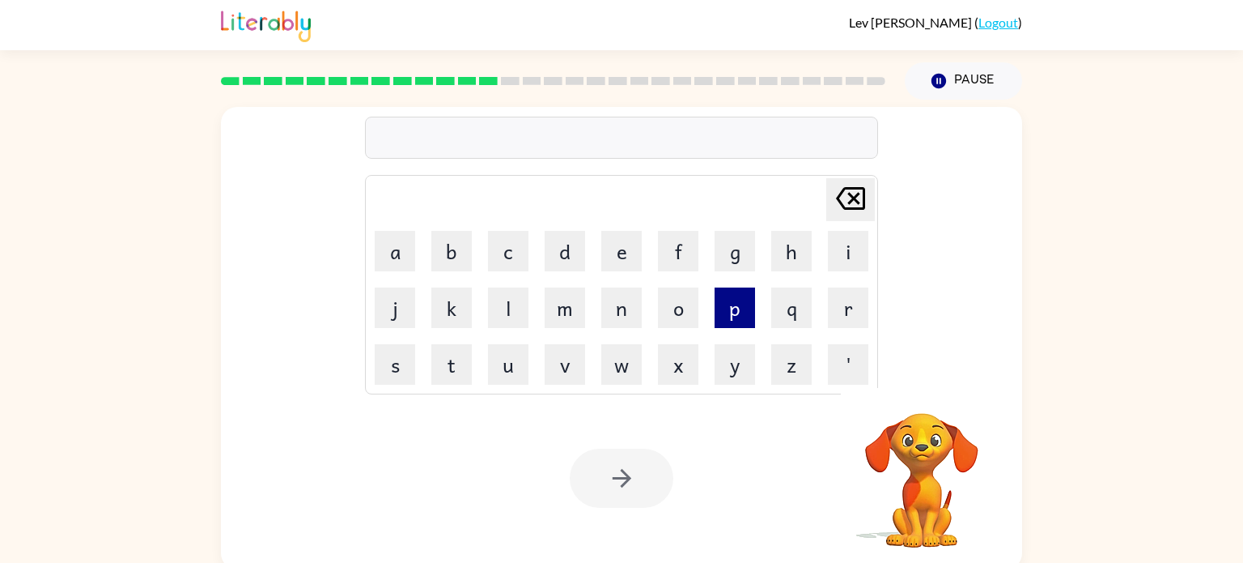
click at [750, 313] on button "p" at bounding box center [735, 307] width 40 height 40
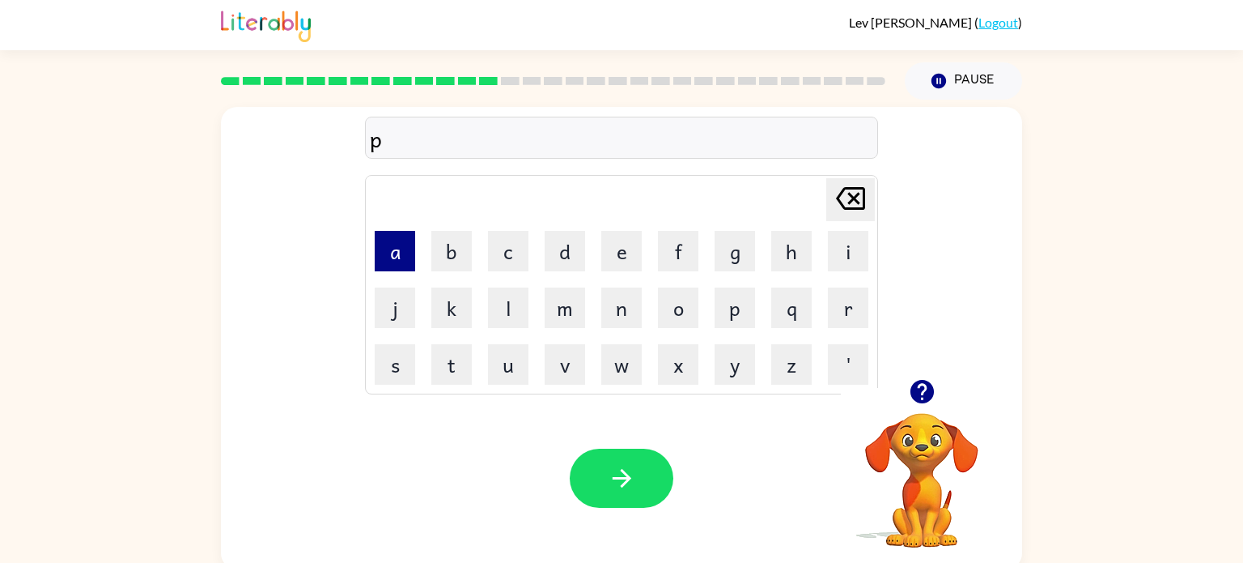
click at [404, 250] on button "a" at bounding box center [395, 251] width 40 height 40
click at [733, 348] on button "y" at bounding box center [735, 364] width 40 height 40
click at [571, 297] on button "m" at bounding box center [565, 307] width 40 height 40
click at [626, 255] on button "e" at bounding box center [621, 251] width 40 height 40
click at [629, 307] on button "n" at bounding box center [621, 307] width 40 height 40
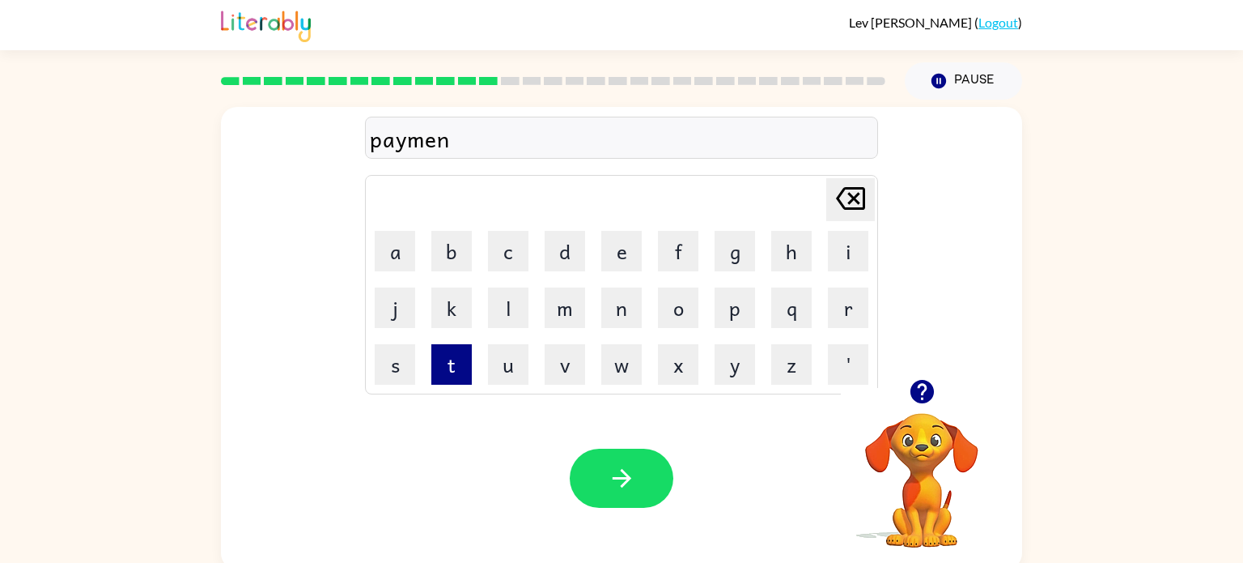
click at [448, 374] on button "t" at bounding box center [451, 364] width 40 height 40
click at [647, 474] on button "button" at bounding box center [622, 477] width 104 height 59
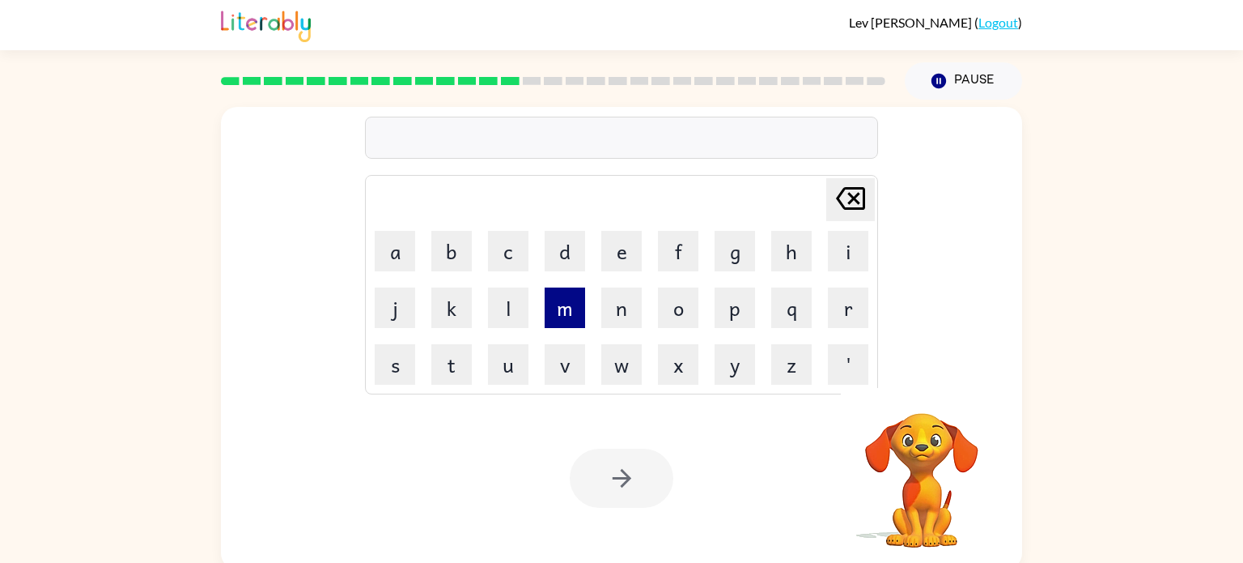
click at [560, 325] on button "m" at bounding box center [565, 307] width 40 height 40
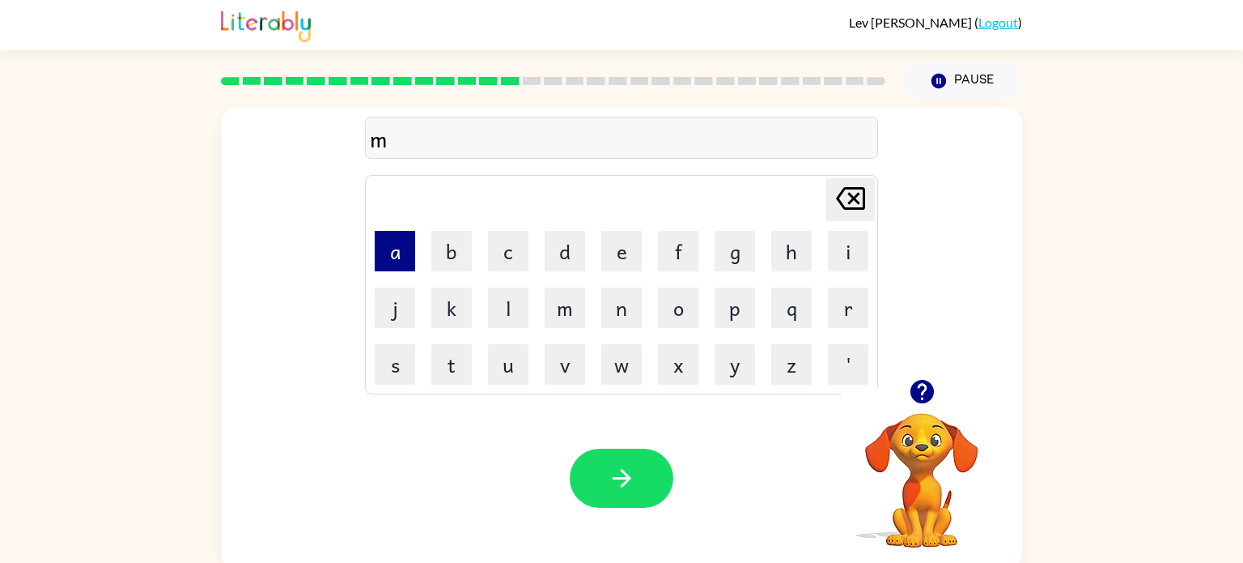
click at [386, 249] on button "a" at bounding box center [395, 251] width 40 height 40
click at [408, 313] on button "j" at bounding box center [395, 307] width 40 height 40
click at [665, 304] on button "o" at bounding box center [678, 307] width 40 height 40
click at [850, 309] on button "r" at bounding box center [848, 307] width 40 height 40
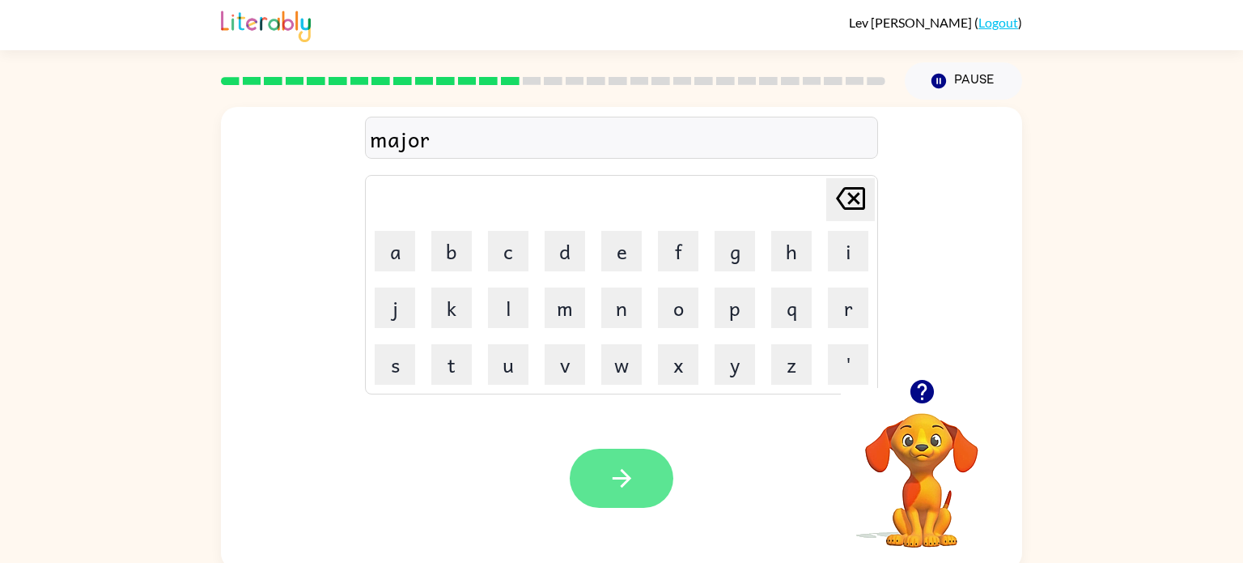
click at [642, 467] on button "button" at bounding box center [622, 477] width 104 height 59
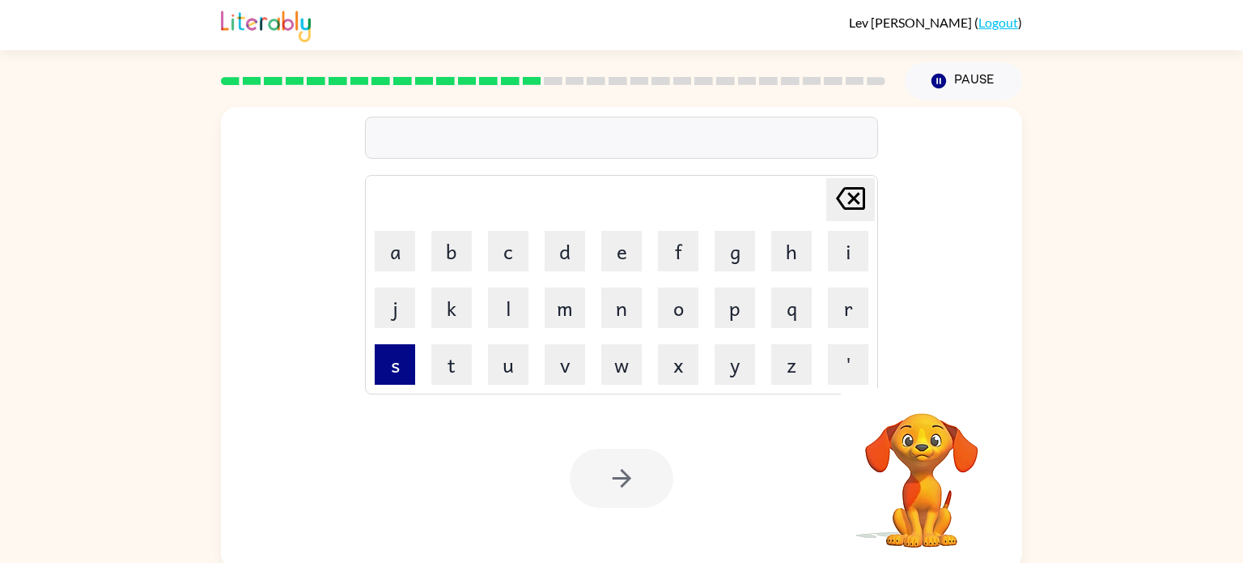
click at [395, 360] on button "s" at bounding box center [395, 364] width 40 height 40
click at [726, 314] on button "p" at bounding box center [735, 307] width 40 height 40
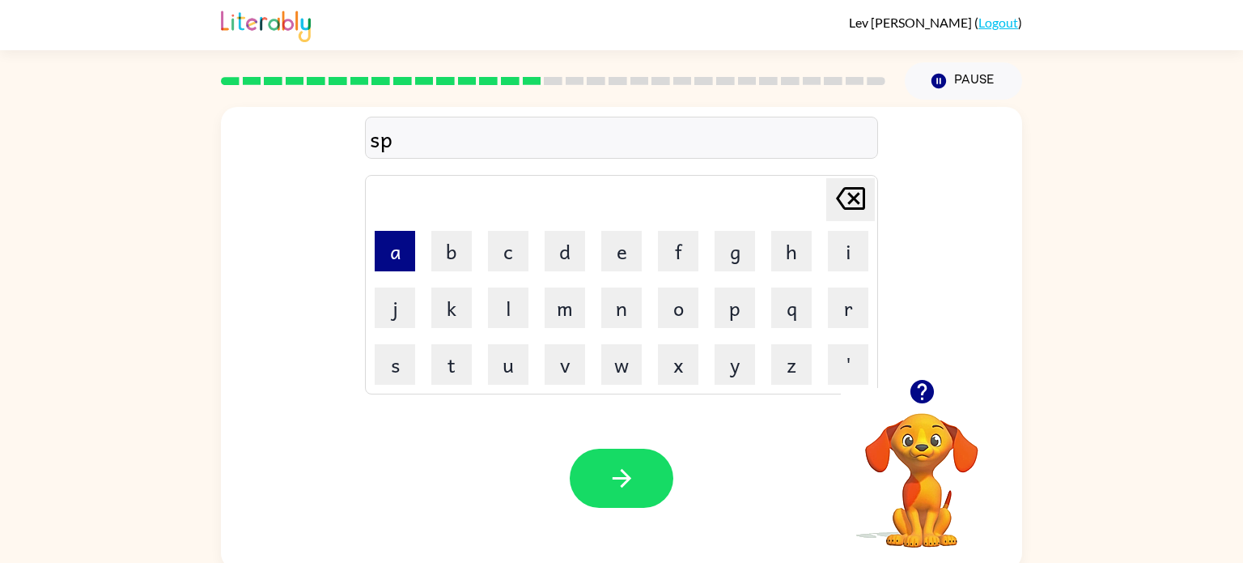
click at [394, 246] on button "a" at bounding box center [395, 251] width 40 height 40
click at [846, 310] on button "r" at bounding box center [848, 307] width 40 height 40
click at [460, 298] on button "k" at bounding box center [451, 307] width 40 height 40
click at [613, 446] on div "Your browser must support playing .mp4 files to use Literably. Please try using…" at bounding box center [621, 478] width 801 height 182
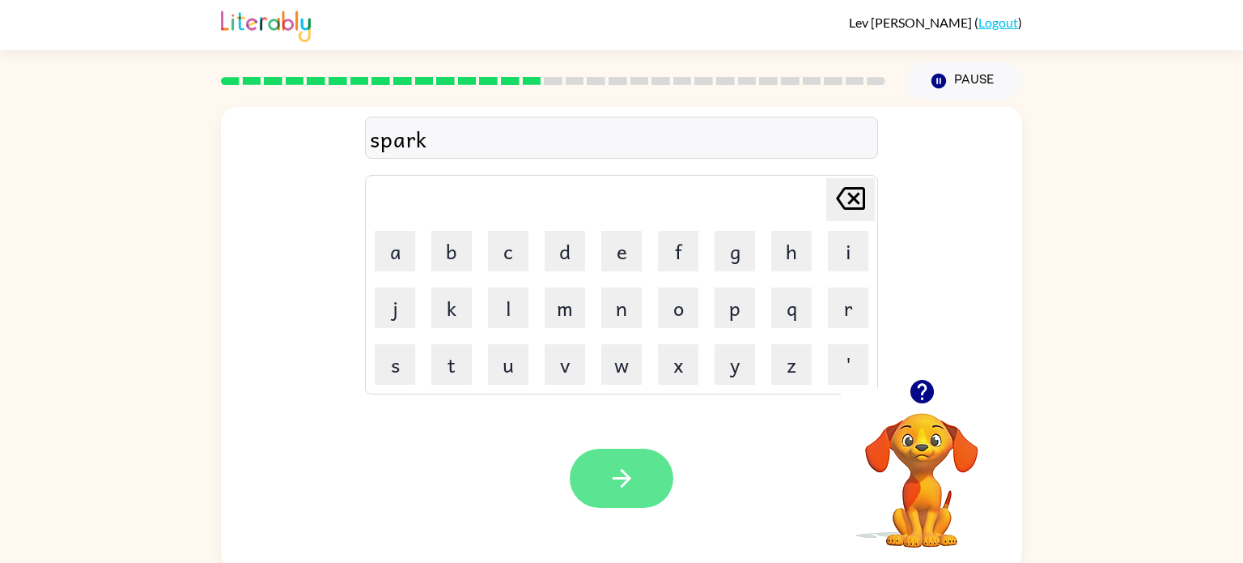
click at [611, 455] on button "button" at bounding box center [622, 477] width 104 height 59
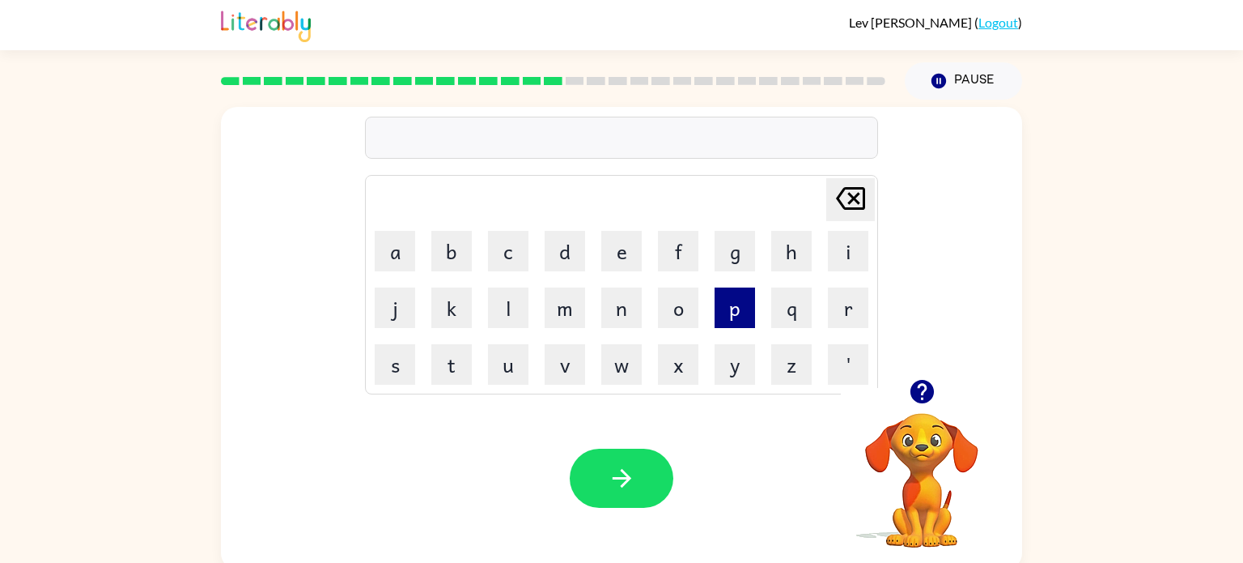
click at [744, 321] on button "p" at bounding box center [735, 307] width 40 height 40
click at [410, 270] on button "a" at bounding box center [395, 251] width 40 height 40
click at [508, 325] on button "l" at bounding box center [508, 307] width 40 height 40
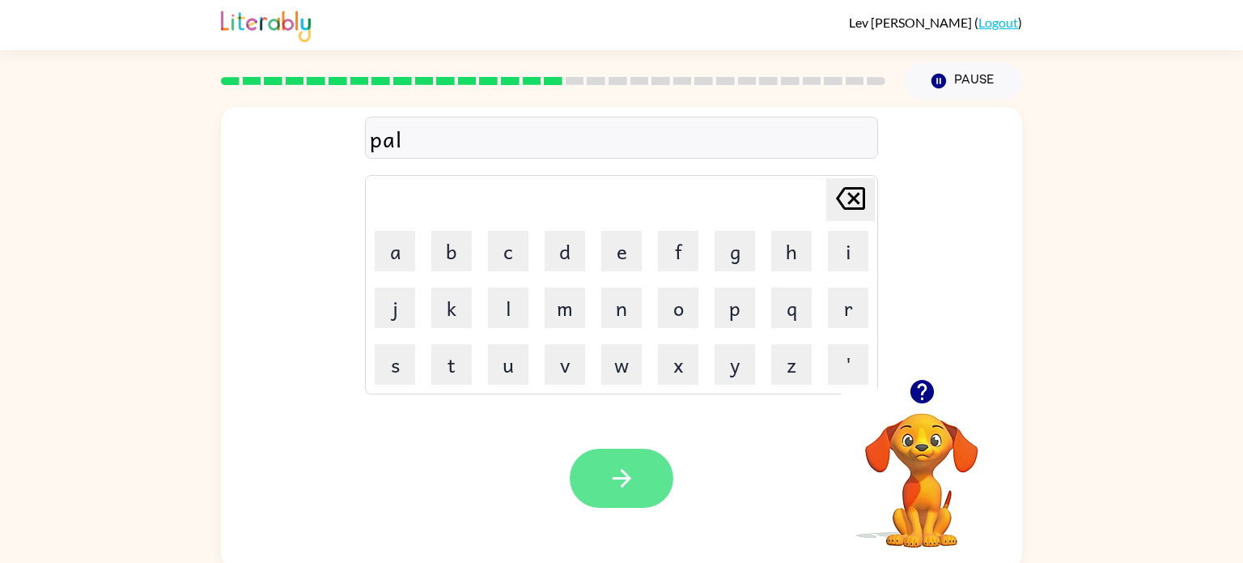
click at [639, 482] on button "button" at bounding box center [622, 477] width 104 height 59
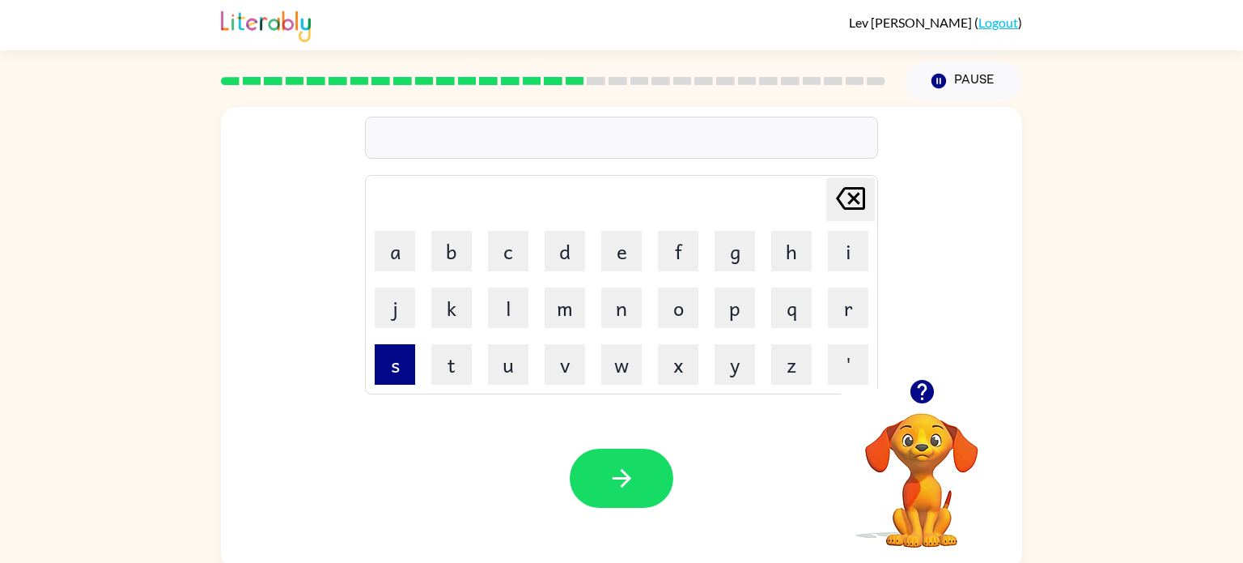
click at [407, 359] on button "s" at bounding box center [395, 364] width 40 height 40
click at [718, 302] on button "p" at bounding box center [735, 307] width 40 height 40
click at [857, 254] on button "i" at bounding box center [848, 251] width 40 height 40
click at [610, 317] on button "n" at bounding box center [621, 307] width 40 height 40
click at [842, 258] on button "i" at bounding box center [848, 251] width 40 height 40
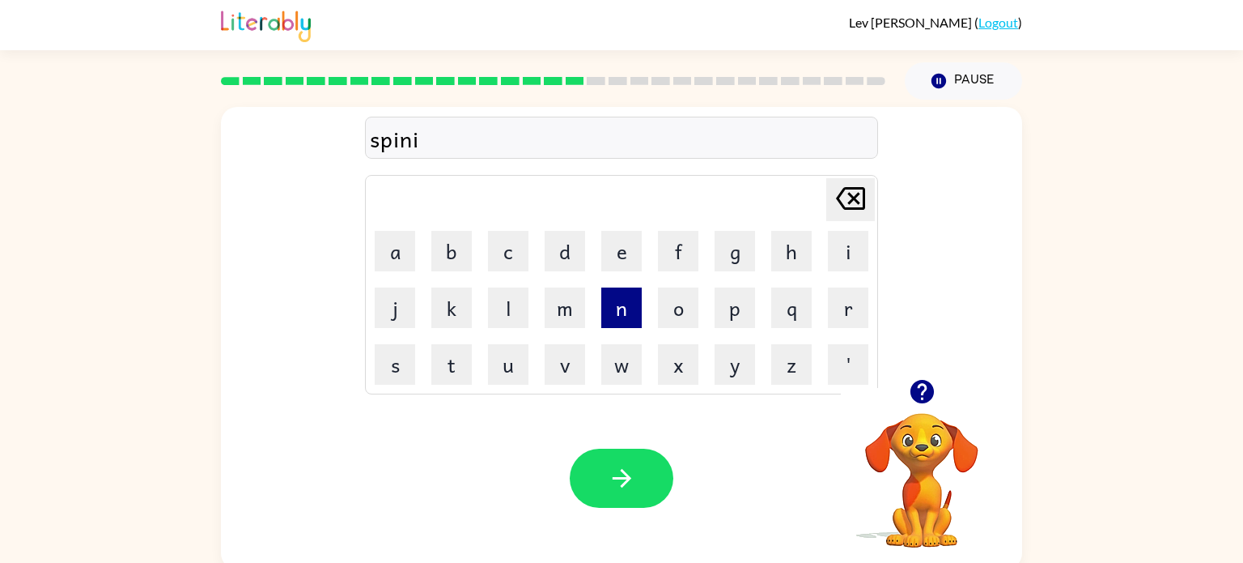
click at [618, 322] on button "n" at bounding box center [621, 307] width 40 height 40
click at [731, 258] on button "g" at bounding box center [735, 251] width 40 height 40
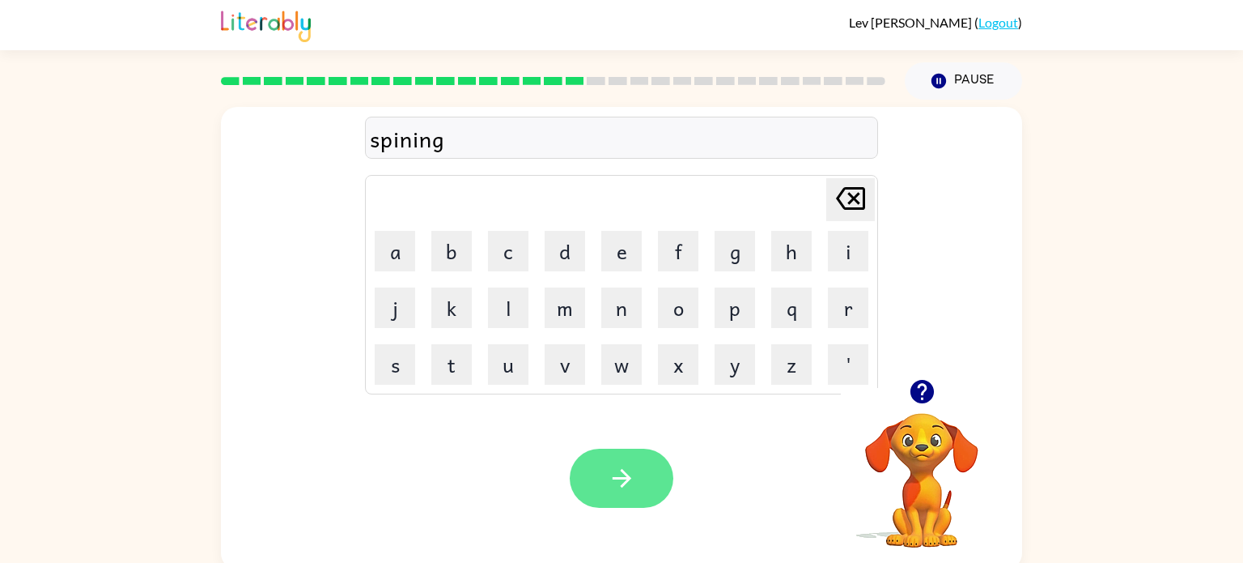
click at [605, 485] on button "button" at bounding box center [622, 477] width 104 height 59
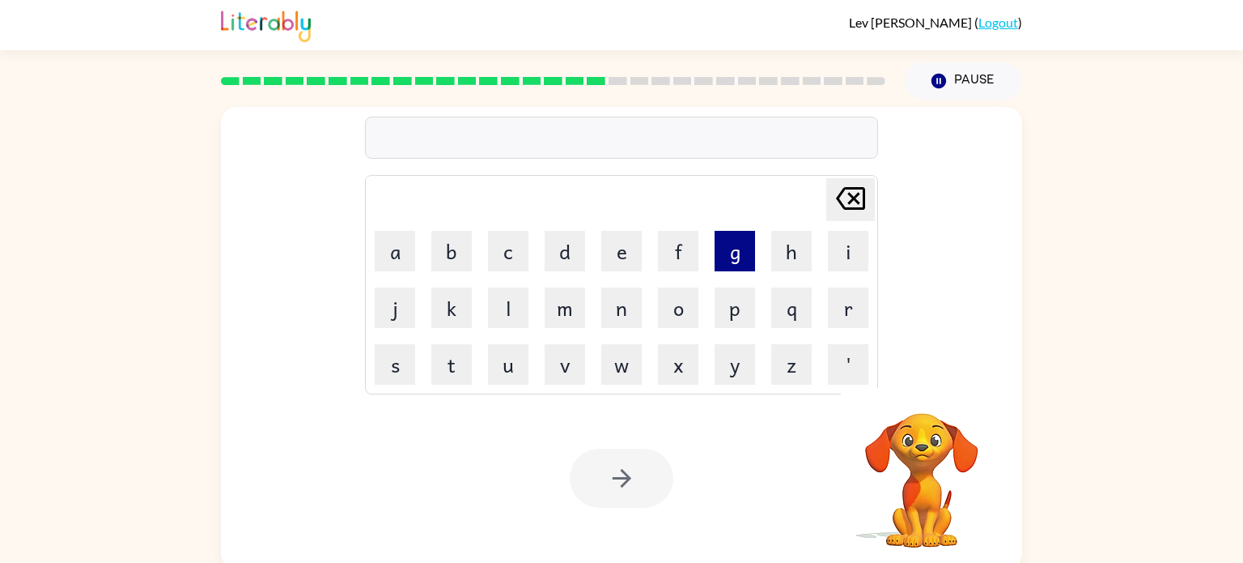
click at [724, 261] on button "g" at bounding box center [735, 251] width 40 height 40
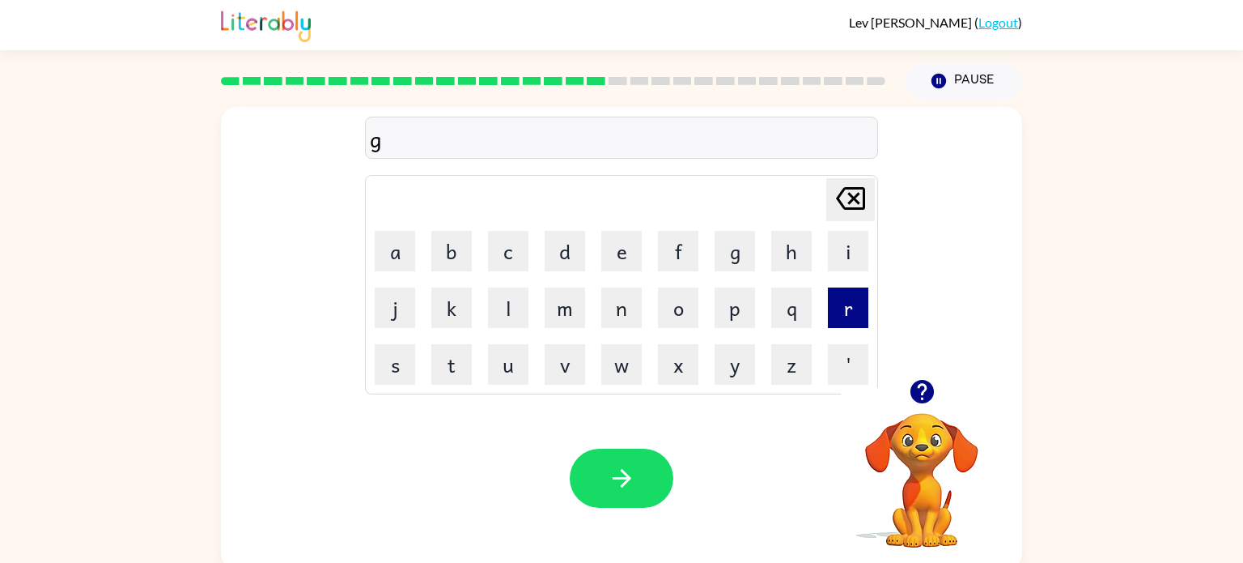
click at [835, 309] on button "r" at bounding box center [848, 307] width 40 height 40
click at [497, 376] on button "u" at bounding box center [508, 364] width 40 height 40
click at [717, 305] on button "p" at bounding box center [735, 307] width 40 height 40
click at [742, 308] on button "p" at bounding box center [735, 307] width 40 height 40
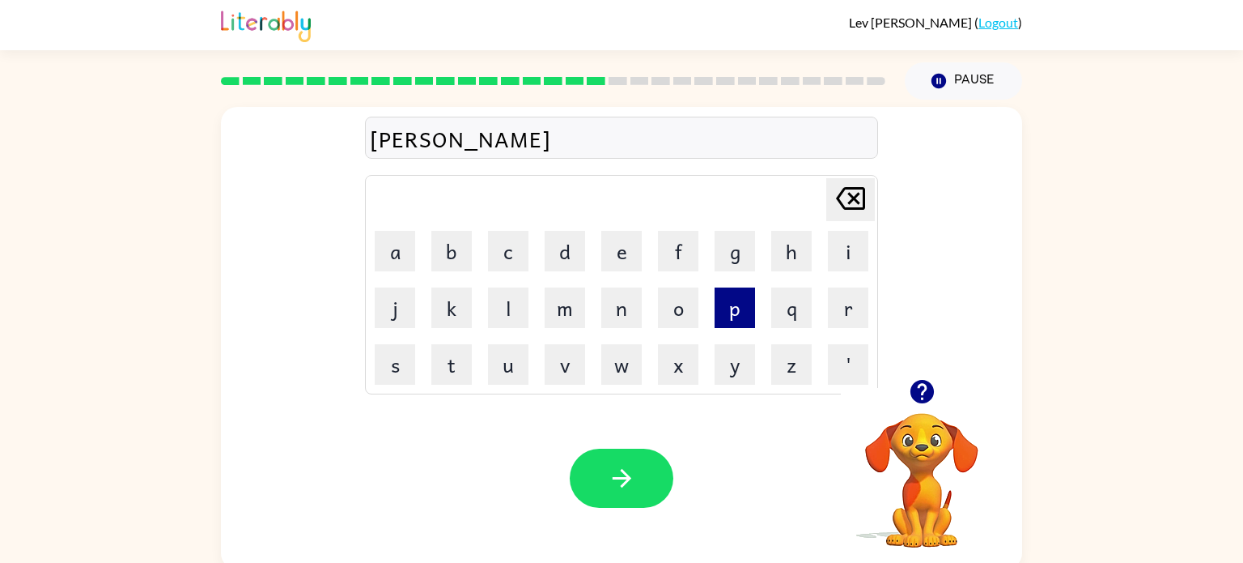
type button "p"
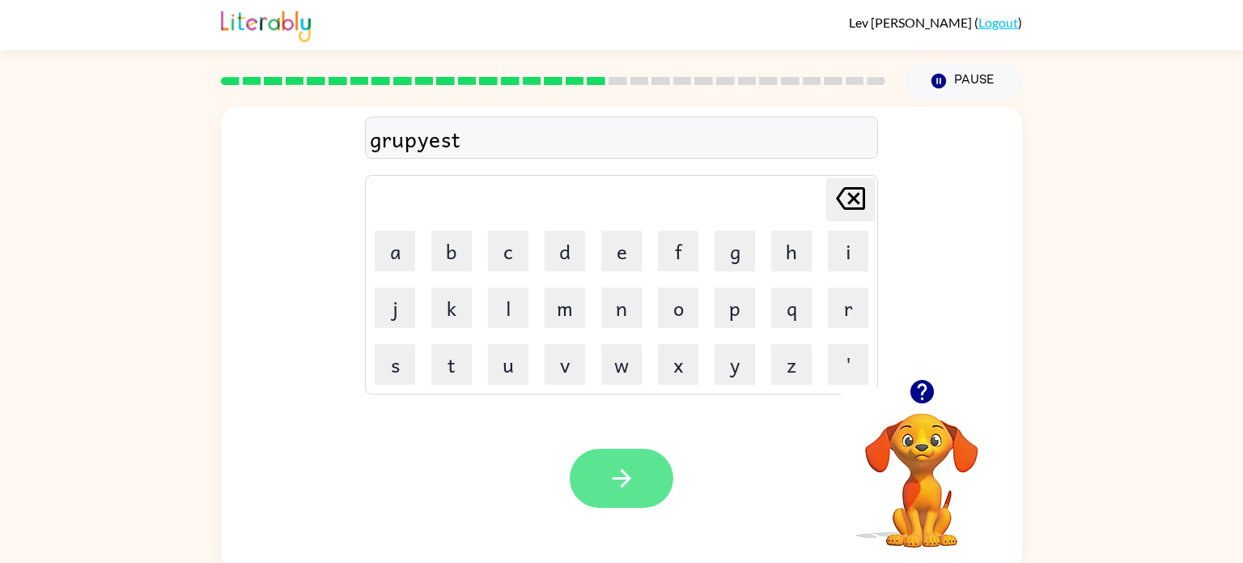
click at [652, 462] on button "button" at bounding box center [622, 477] width 104 height 59
click at [622, 468] on icon "button" at bounding box center [622, 478] width 28 height 28
click at [613, 490] on icon "button" at bounding box center [622, 478] width 28 height 28
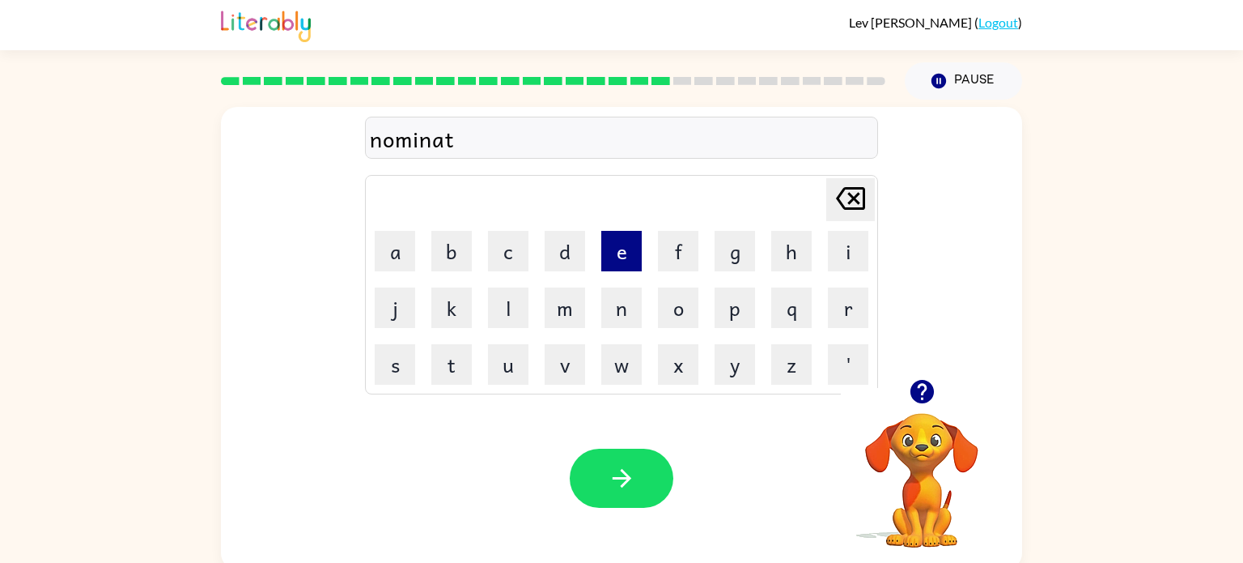
click at [622, 235] on button "e" at bounding box center [621, 251] width 40 height 40
click at [619, 469] on icon "button" at bounding box center [622, 478] width 28 height 28
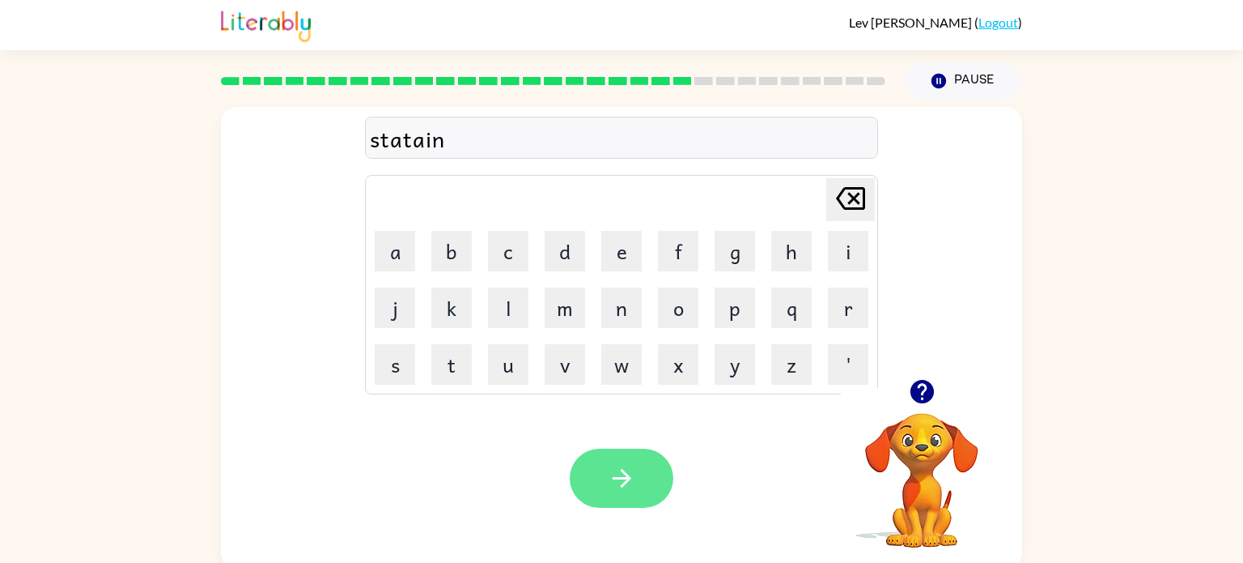
click at [615, 491] on icon "button" at bounding box center [622, 478] width 28 height 28
click at [606, 461] on button "button" at bounding box center [622, 477] width 104 height 59
click at [602, 497] on button "button" at bounding box center [622, 477] width 104 height 59
click at [622, 495] on button "button" at bounding box center [622, 477] width 104 height 59
click at [620, 498] on button "button" at bounding box center [622, 477] width 104 height 59
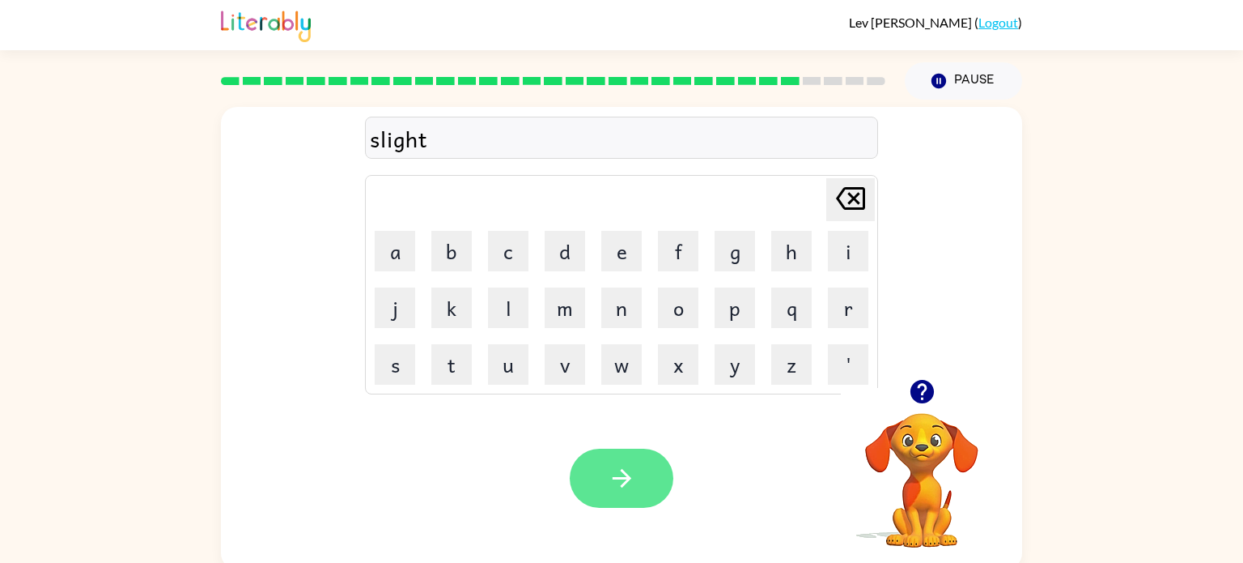
click at [631, 469] on icon "button" at bounding box center [622, 478] width 28 height 28
click at [628, 486] on icon "button" at bounding box center [622, 478] width 28 height 28
click at [622, 470] on icon "button" at bounding box center [621, 478] width 19 height 19
click at [619, 482] on icon "button" at bounding box center [622, 478] width 28 height 28
